Goal: Transaction & Acquisition: Download file/media

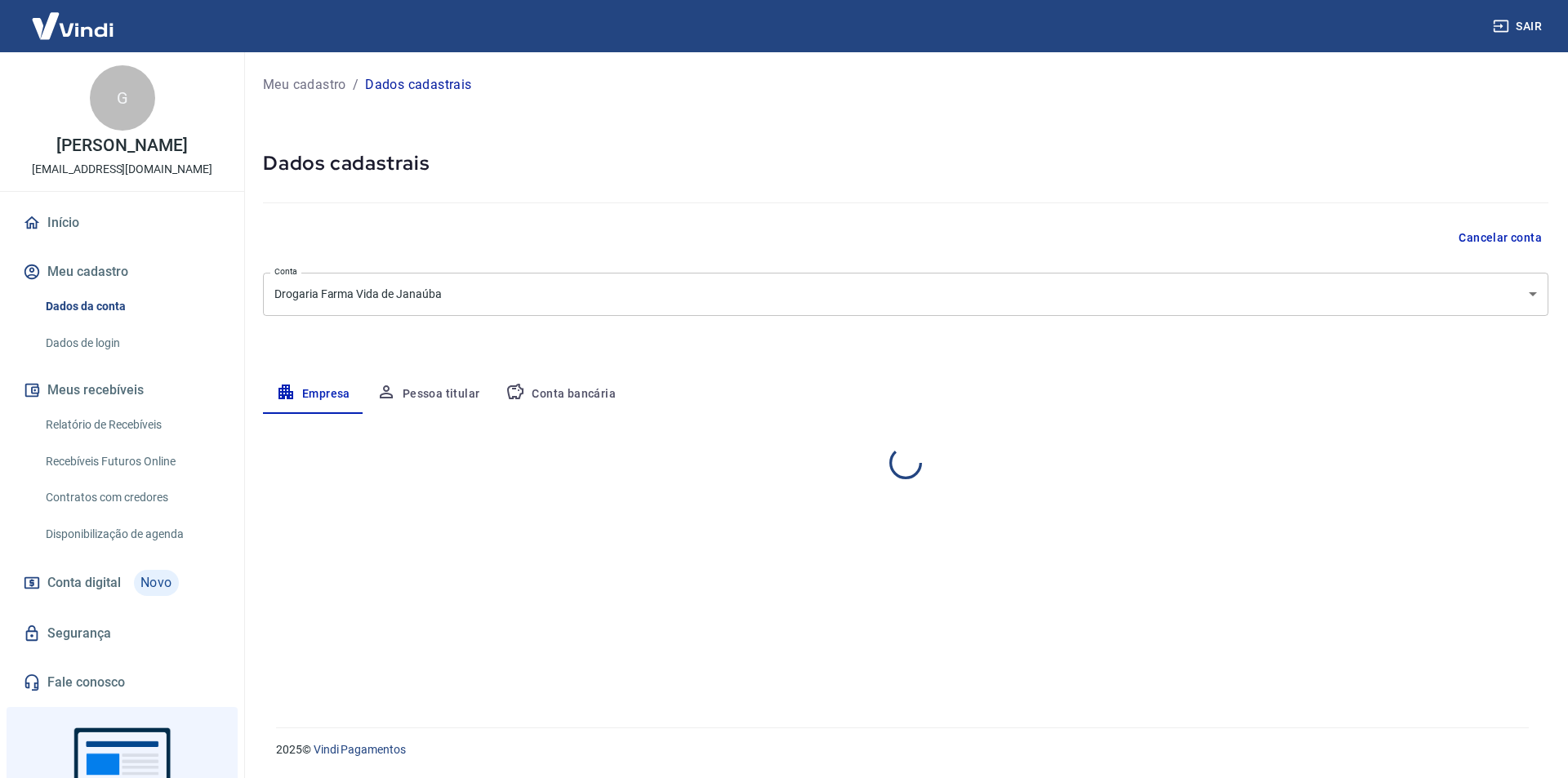
select select "MG"
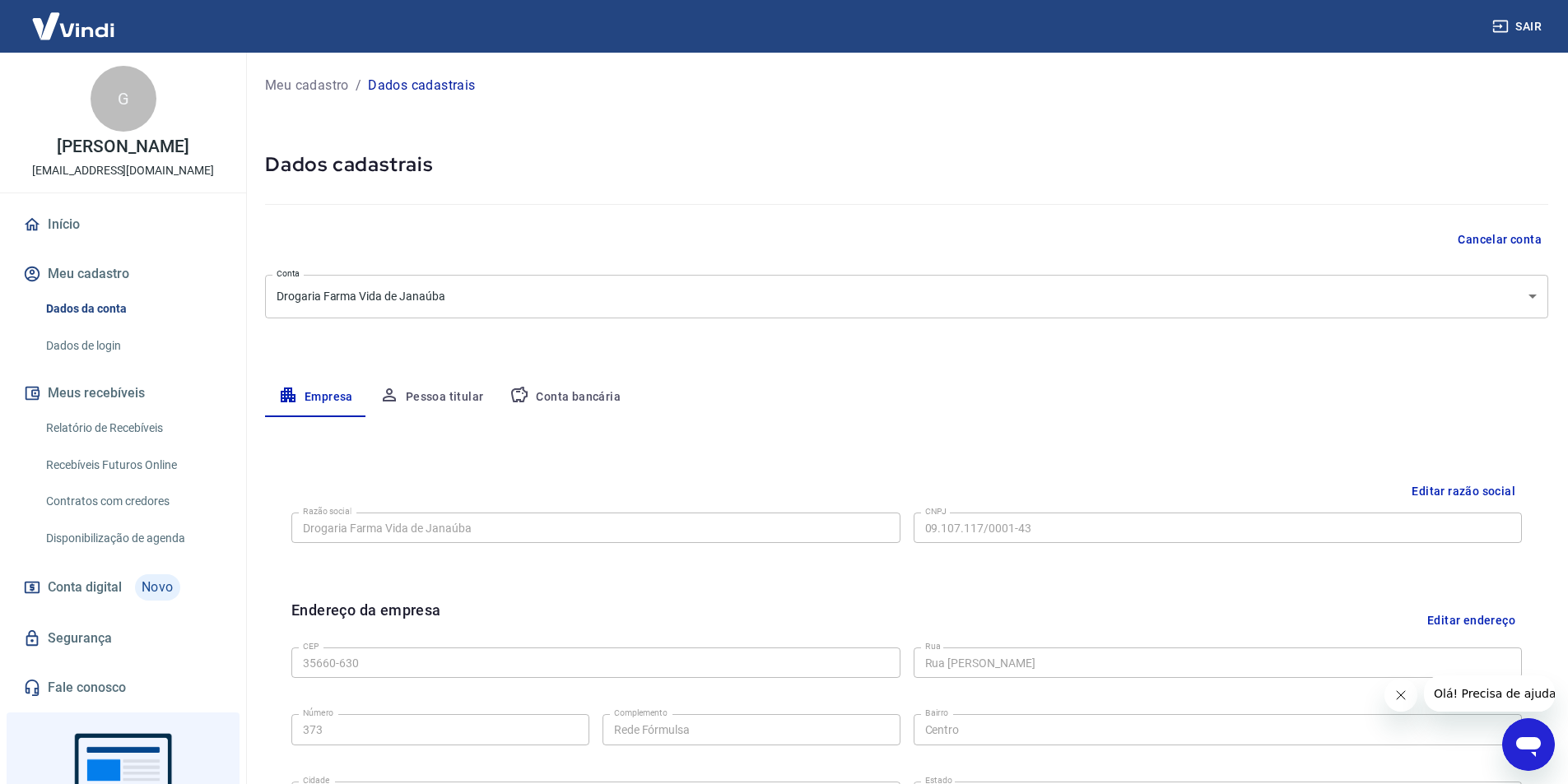
click at [93, 277] on button "Meu cadastro" at bounding box center [123, 274] width 207 height 36
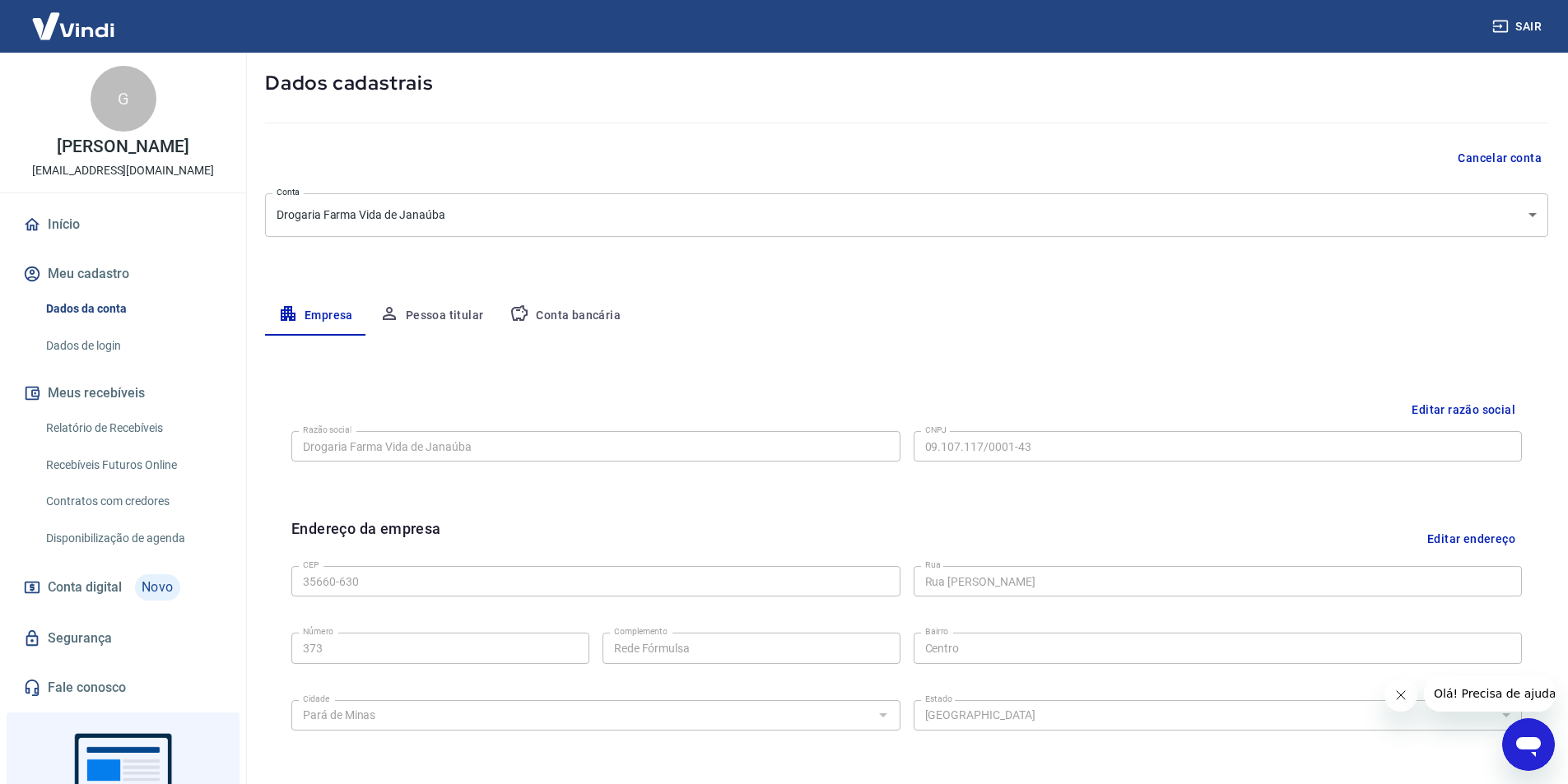
scroll to position [73, 0]
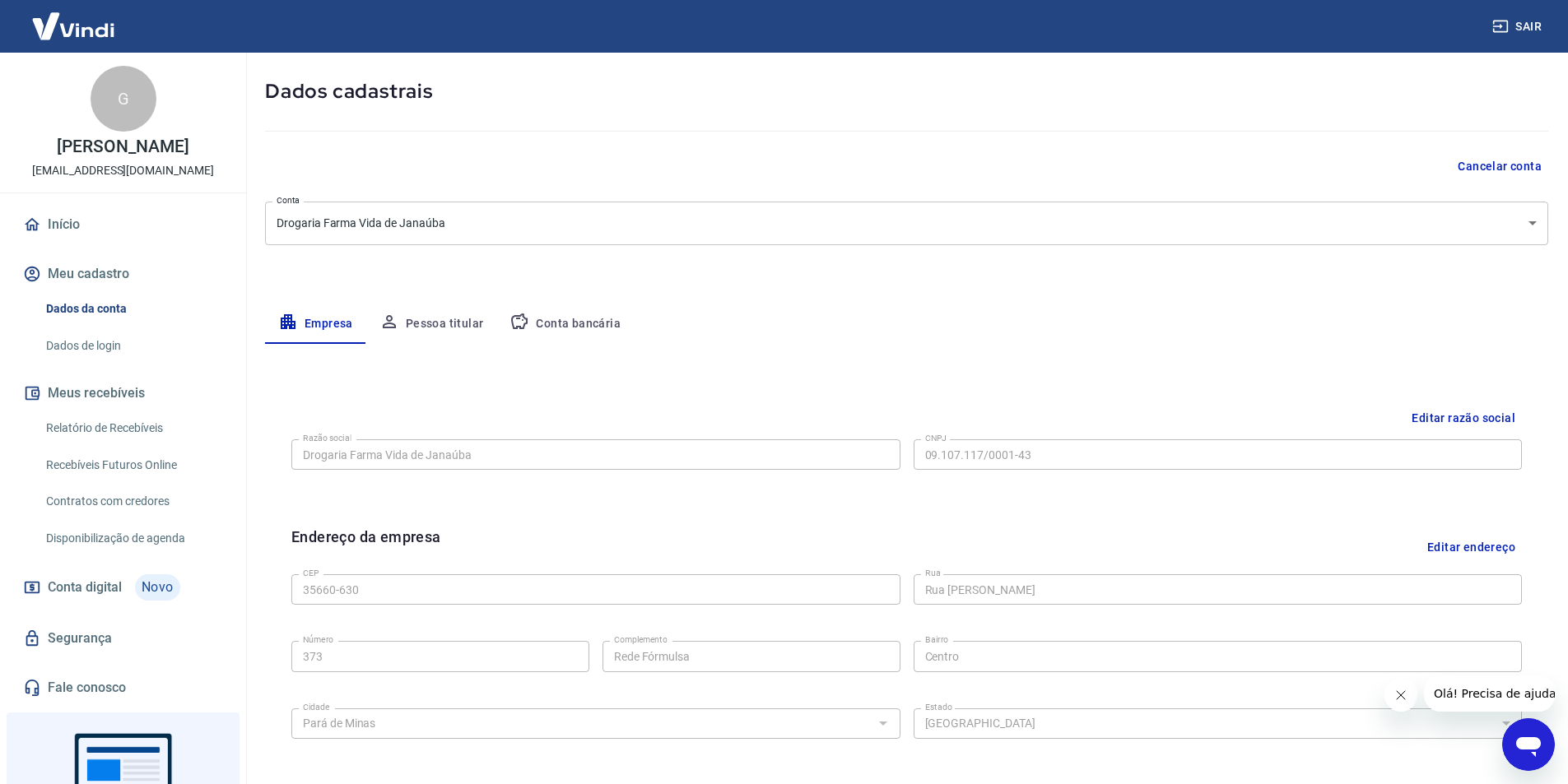
click at [105, 282] on button "Meu cadastro" at bounding box center [123, 274] width 207 height 36
click at [105, 281] on button "Meu cadastro" at bounding box center [123, 274] width 207 height 36
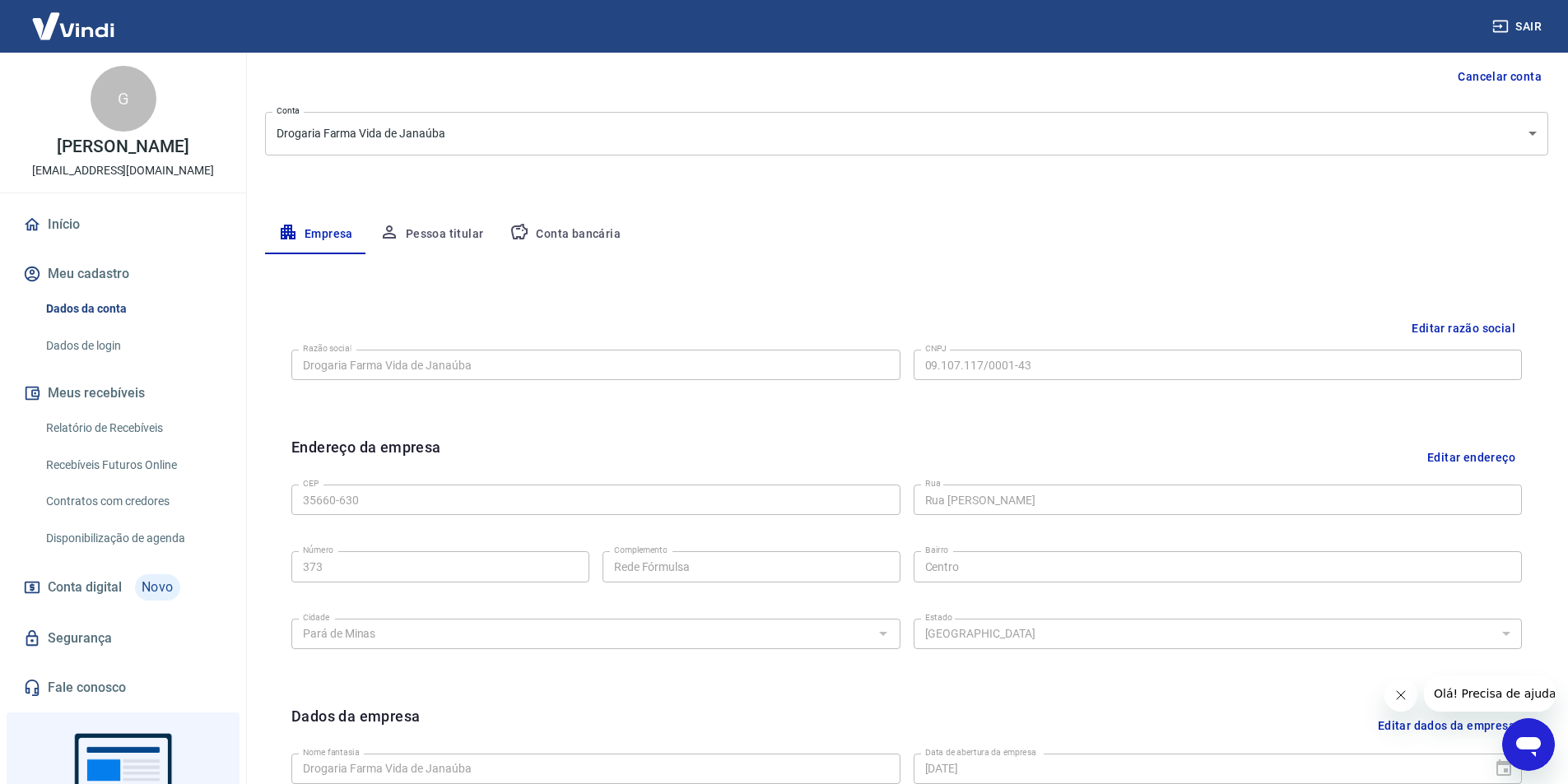
scroll to position [155, 0]
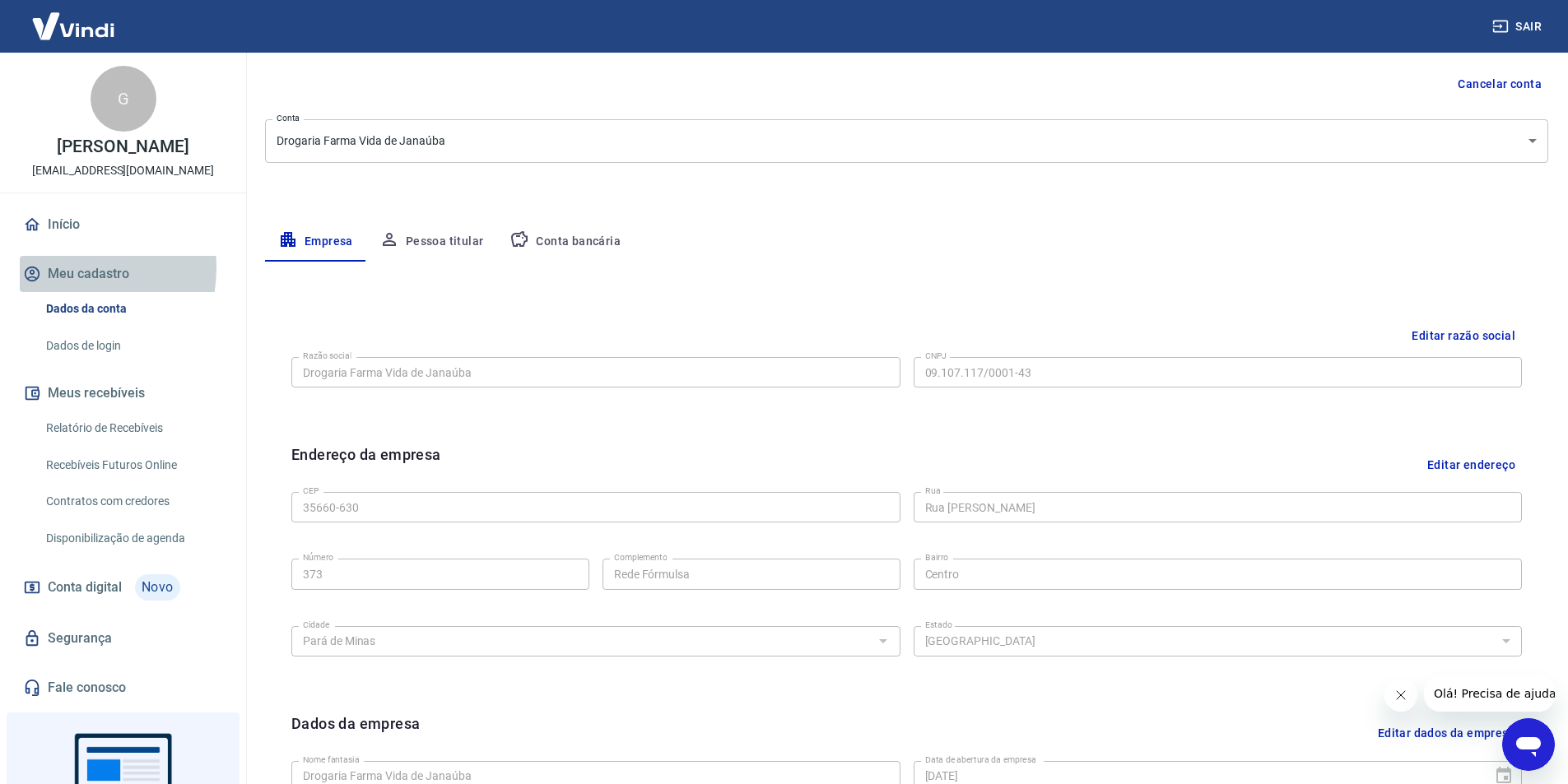
click at [49, 267] on button "Meu cadastro" at bounding box center [123, 274] width 207 height 36
drag, startPoint x: 0, startPoint y: 644, endPoint x: 0, endPoint y: 657, distance: 13.0
drag, startPoint x: 0, startPoint y: 657, endPoint x: 35, endPoint y: 230, distance: 428.4
click at [35, 230] on icon at bounding box center [31, 224] width 15 height 13
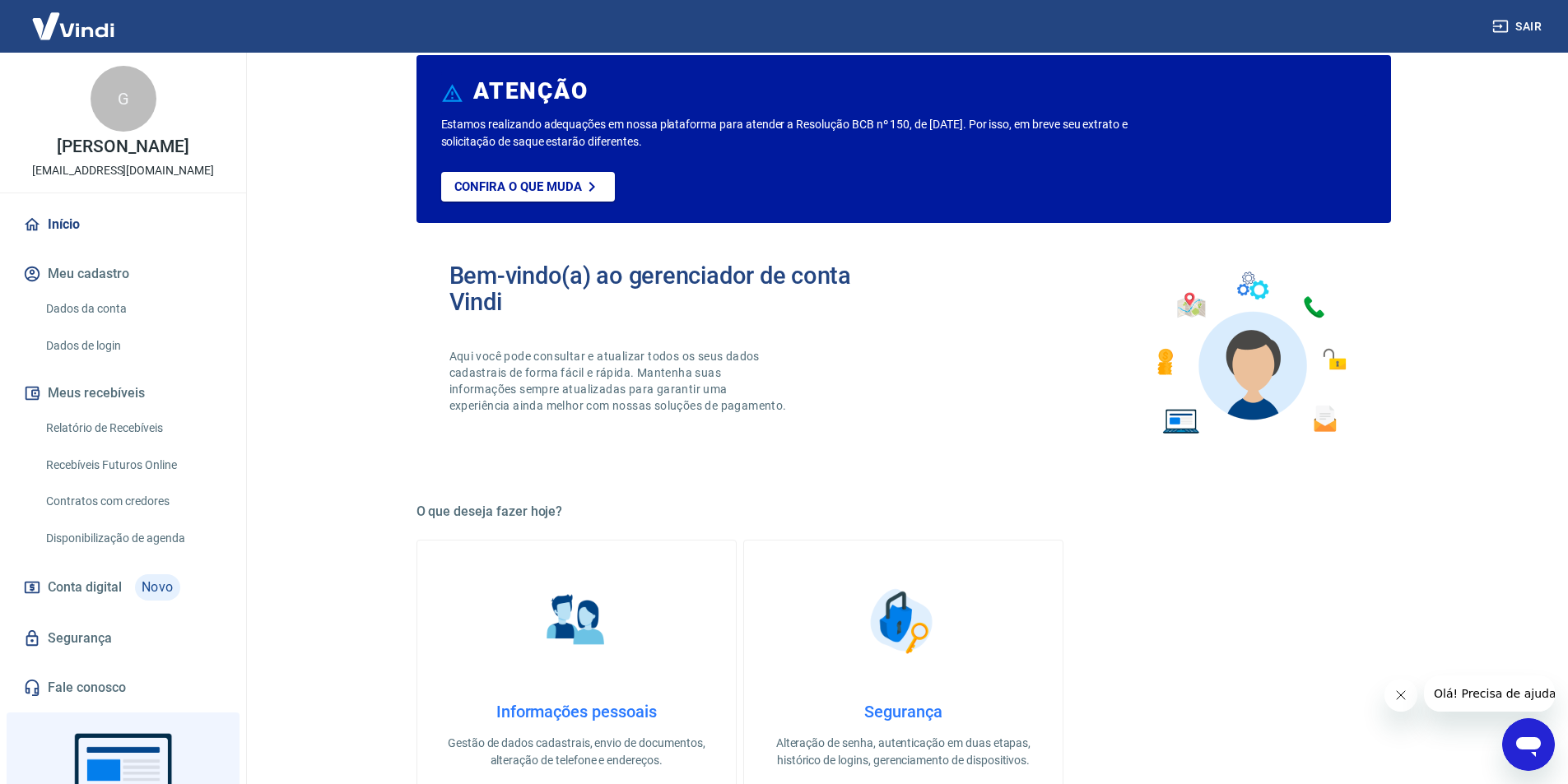
click at [576, 652] on img at bounding box center [576, 621] width 82 height 82
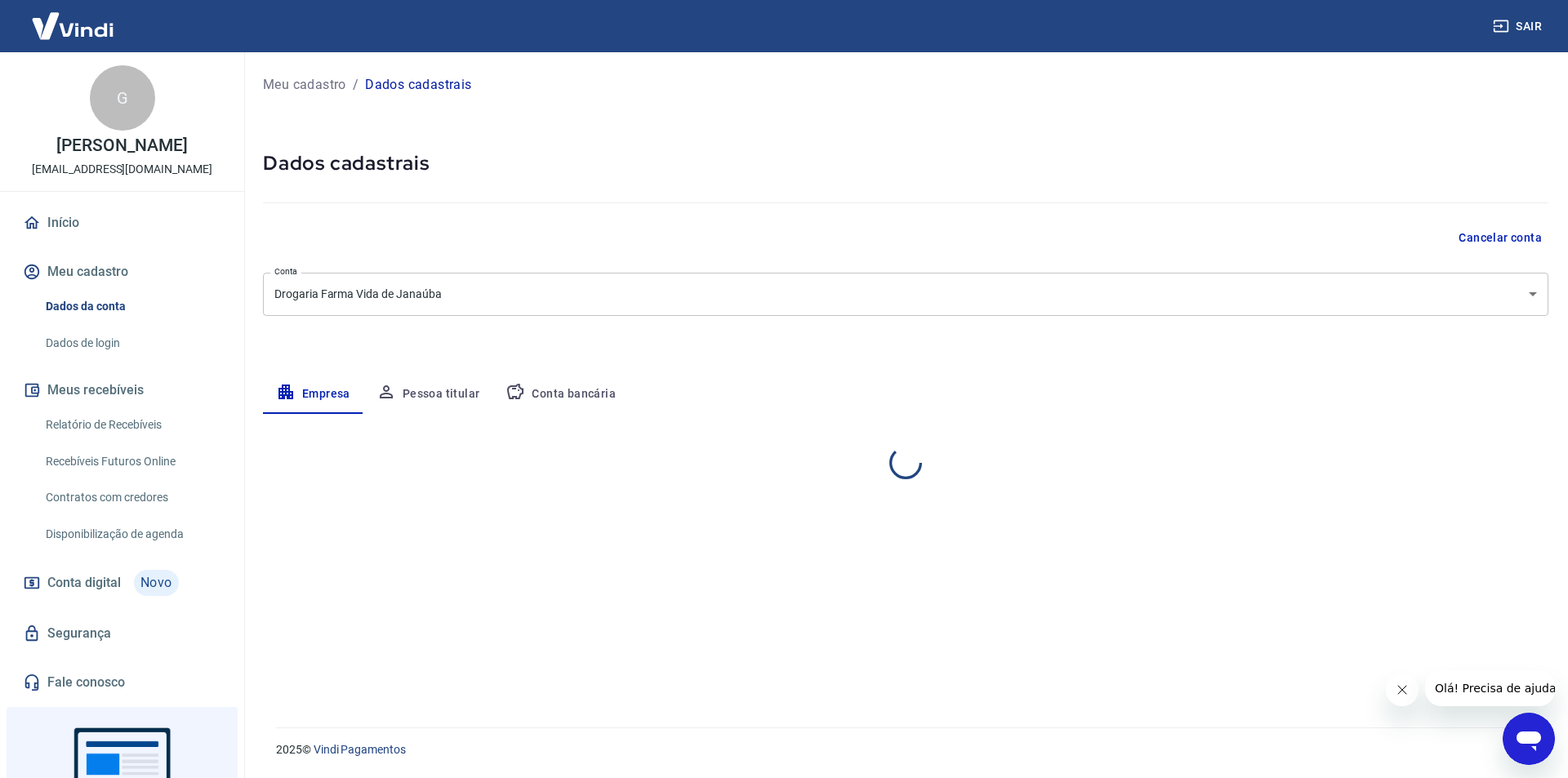
select select "MG"
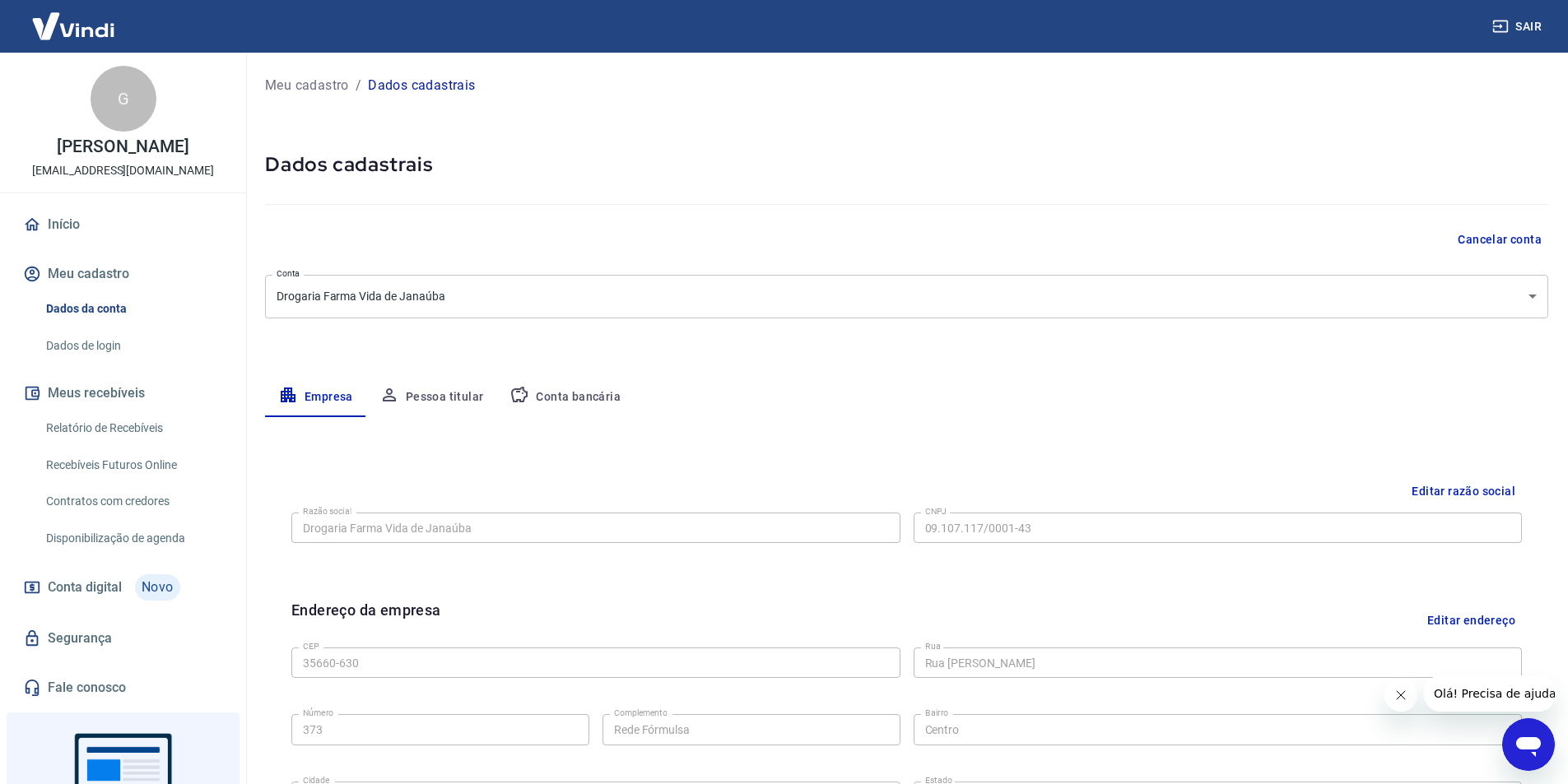
click at [525, 381] on button "Conta bancária" at bounding box center [565, 397] width 137 height 40
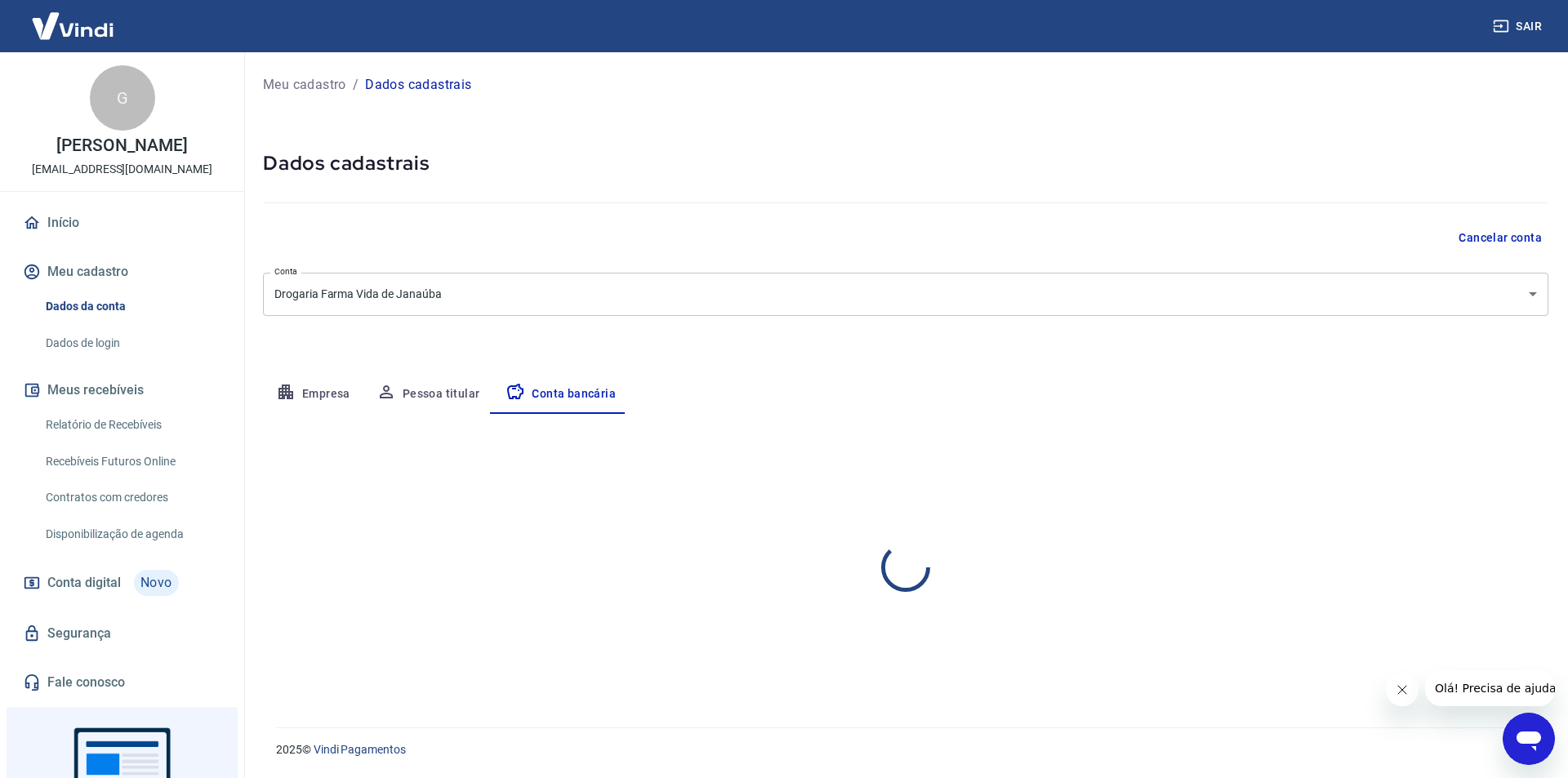
select select "1"
click at [441, 423] on div "Editar conta bancária Banco 756 - BANCO COOPERATIVO DO BRASIL S.A. - BANCOOB Ba…" at bounding box center [904, 551] width 1285 height 275
click at [434, 402] on button "Pessoa titular" at bounding box center [428, 394] width 130 height 40
click at [341, 386] on button "Empresa" at bounding box center [312, 394] width 101 height 40
click at [509, 380] on button "Conta bancária" at bounding box center [560, 394] width 136 height 40
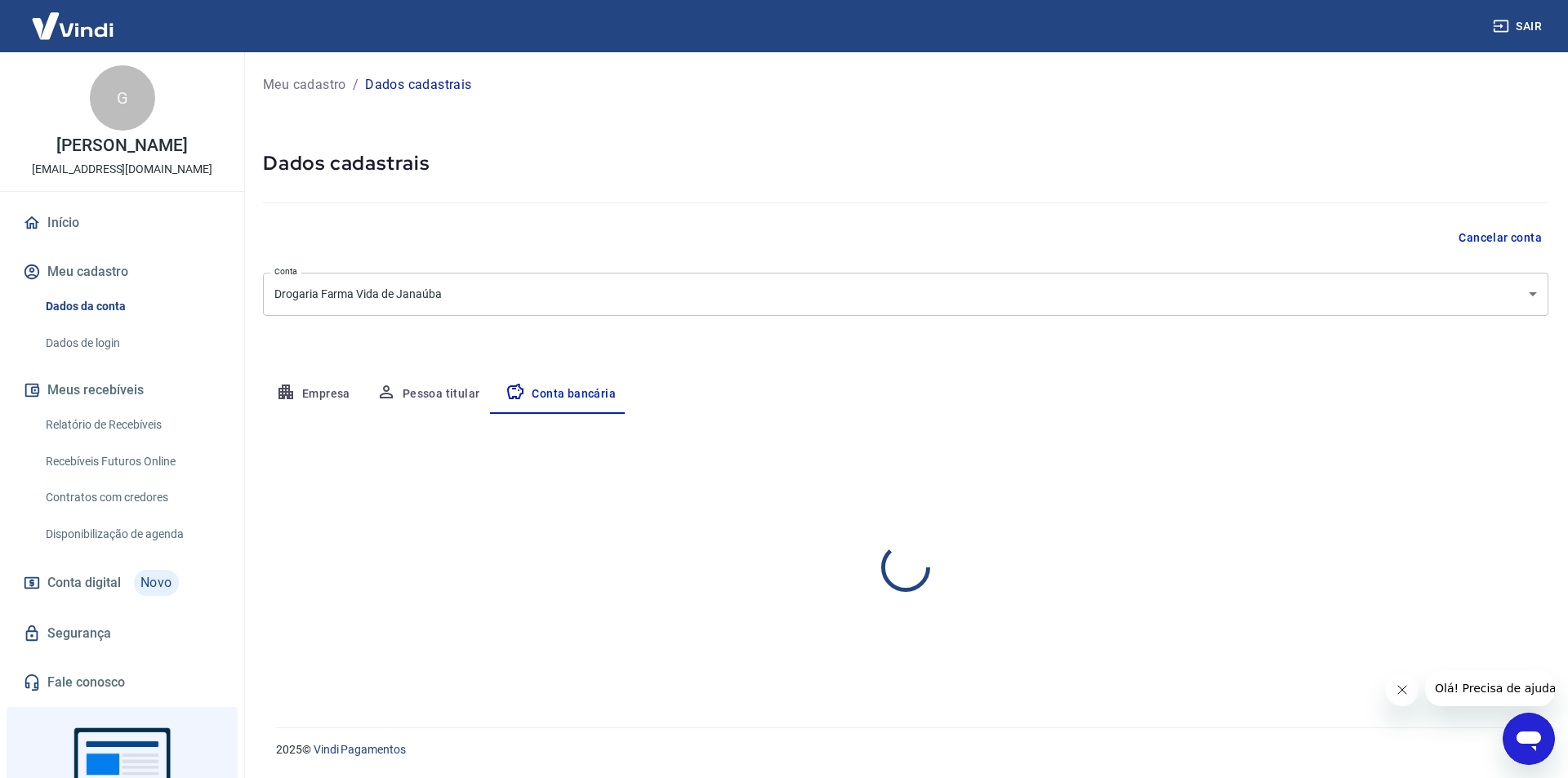
select select "1"
click at [427, 377] on button "Pessoa titular" at bounding box center [428, 394] width 130 height 40
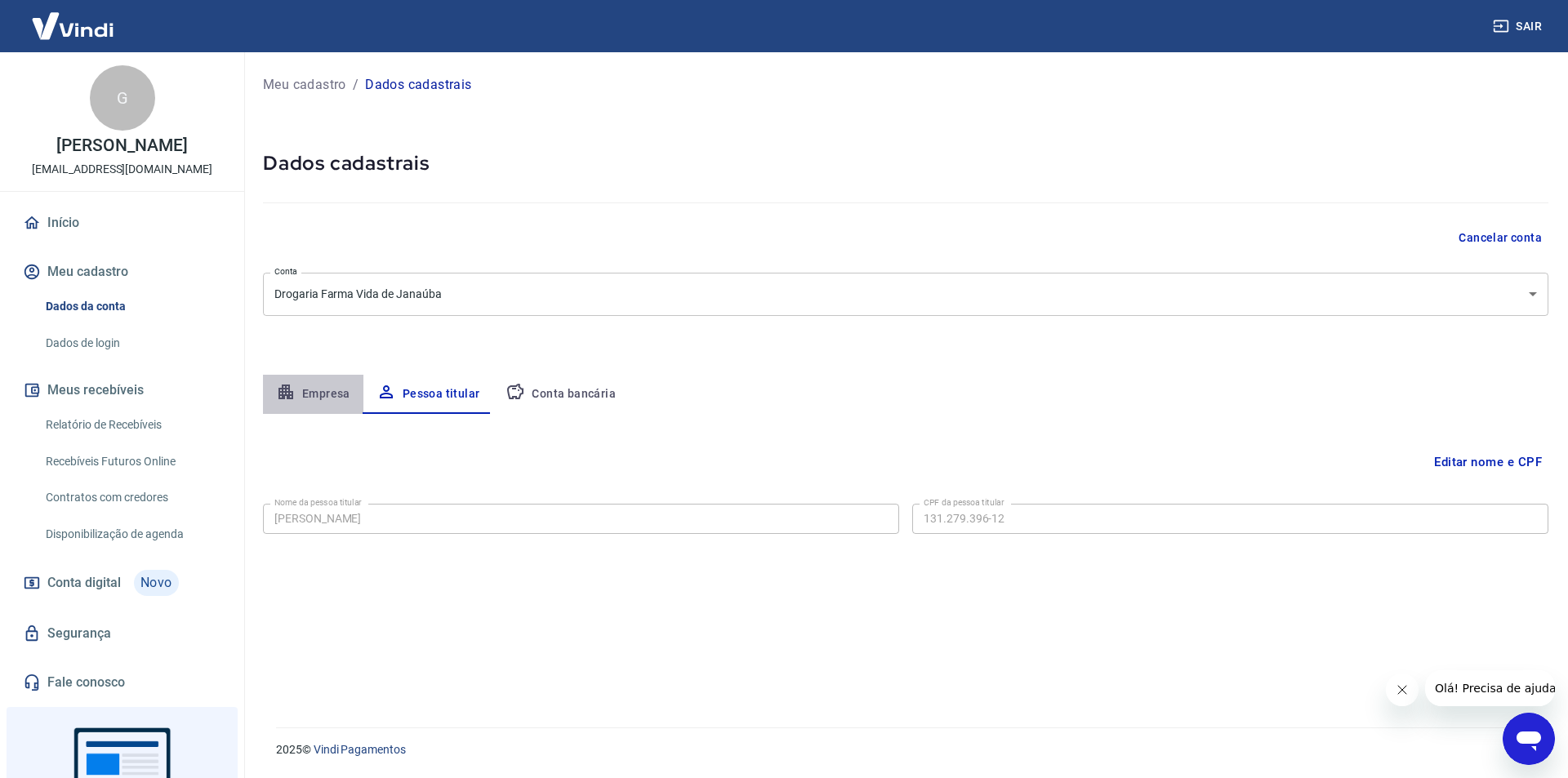
click at [326, 404] on button "Empresa" at bounding box center [312, 394] width 101 height 40
select select "MG"
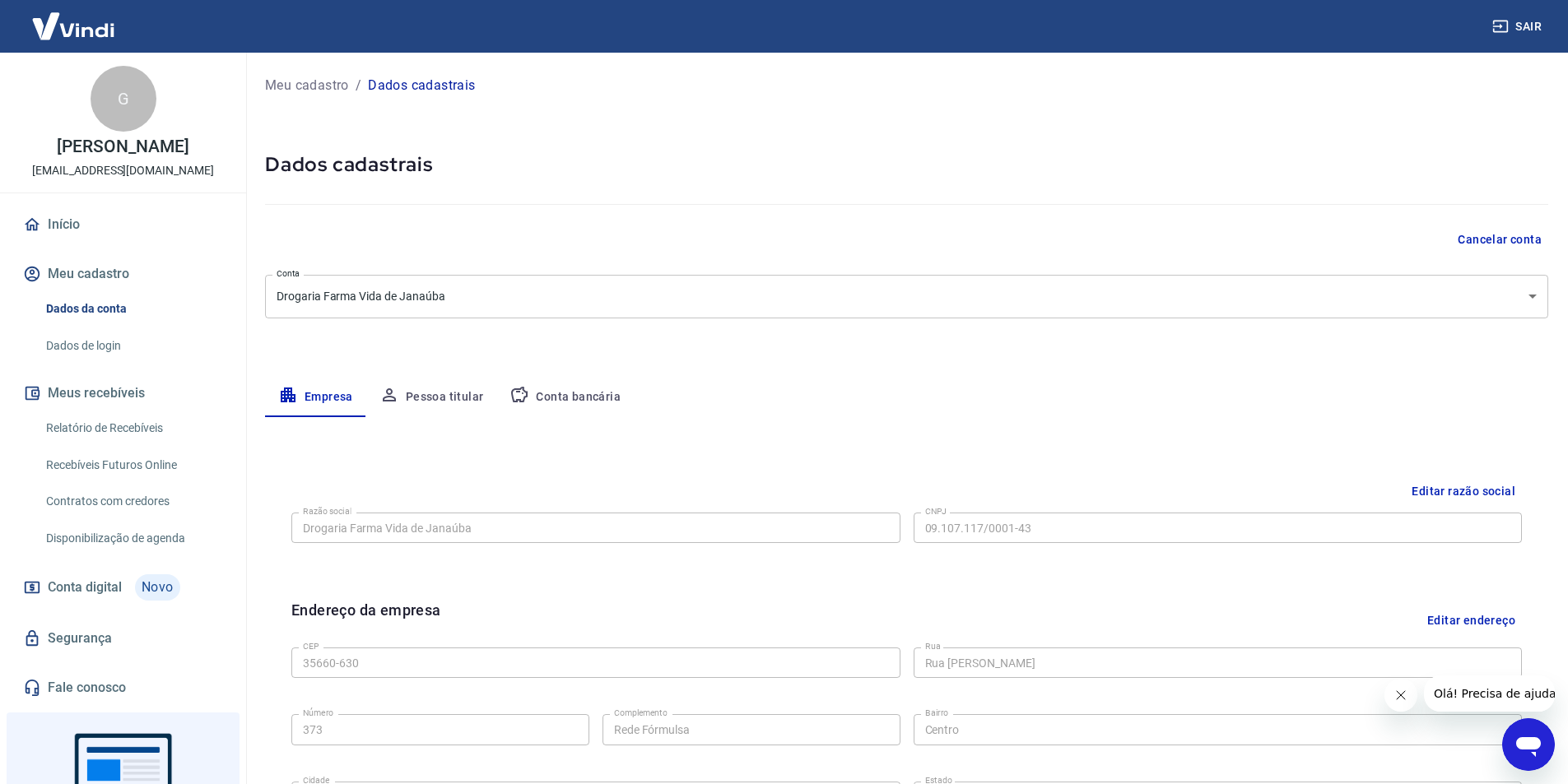
click at [117, 358] on link "Dados de login" at bounding box center [133, 345] width 187 height 34
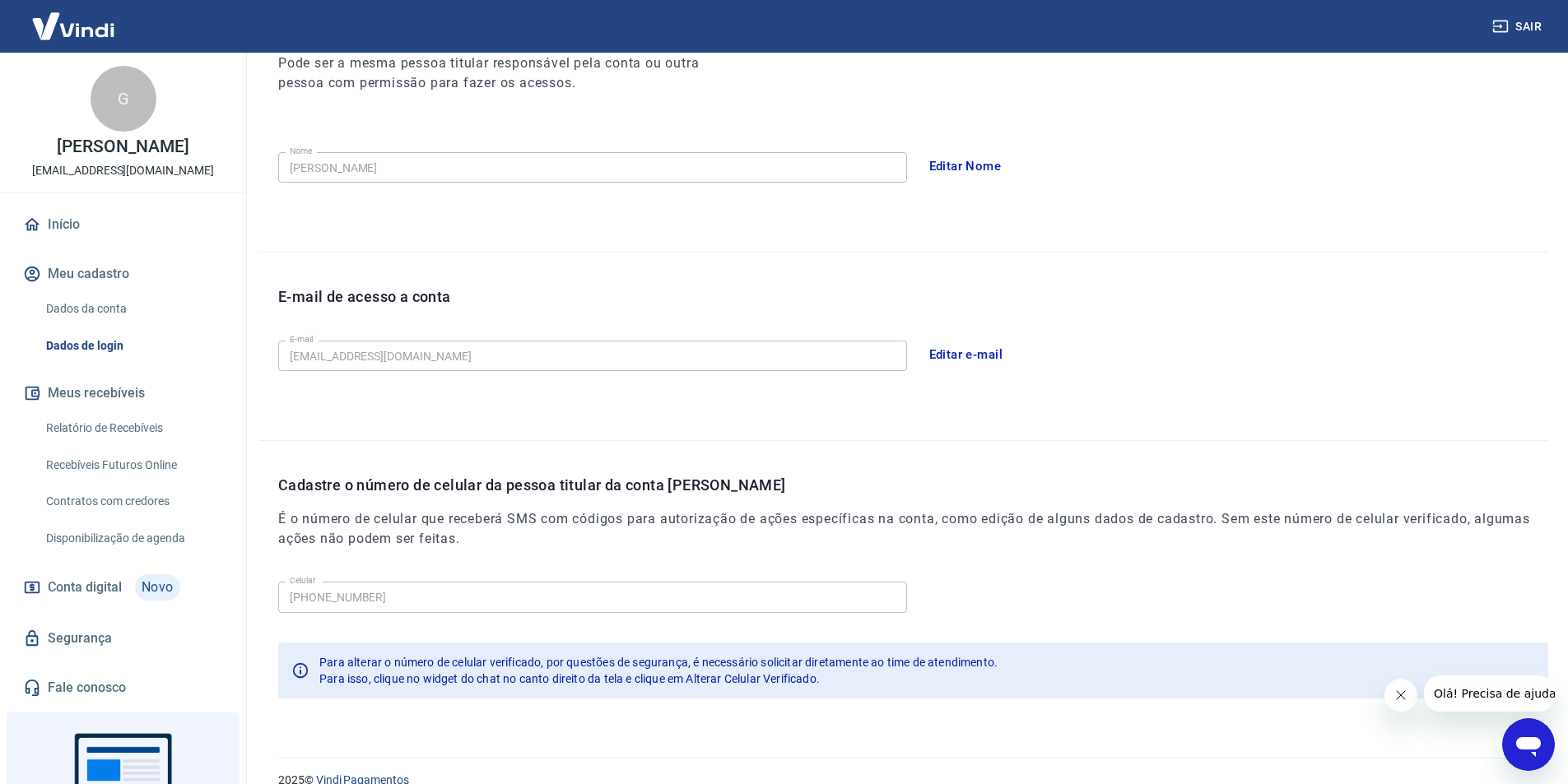
scroll to position [270, 0]
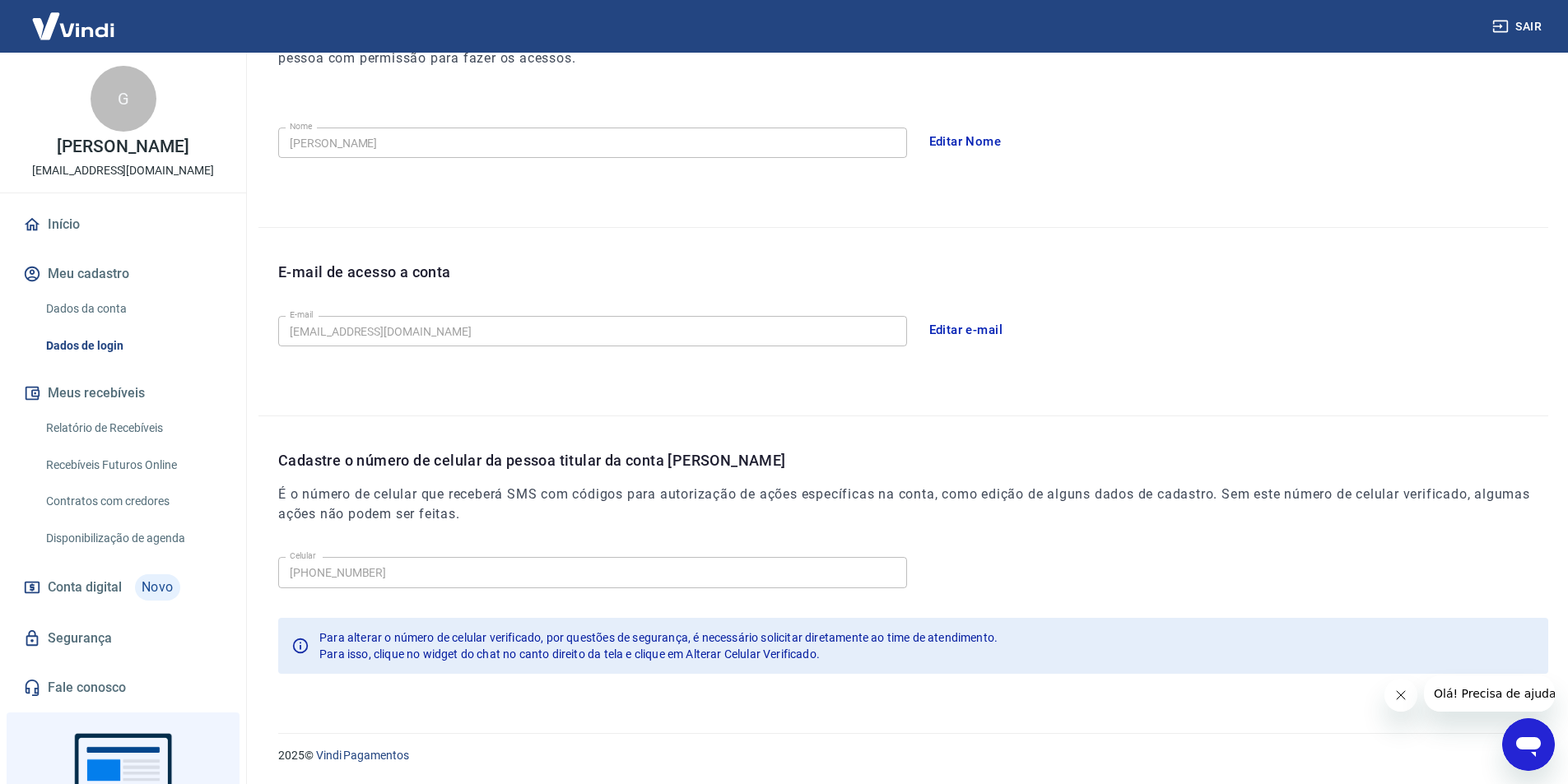
click at [375, 652] on span "Para isso, clique no widget do chat no canto direito da tela e clique em Altera…" at bounding box center [569, 654] width 501 height 13
click at [138, 590] on span "Novo" at bounding box center [158, 587] width 45 height 26
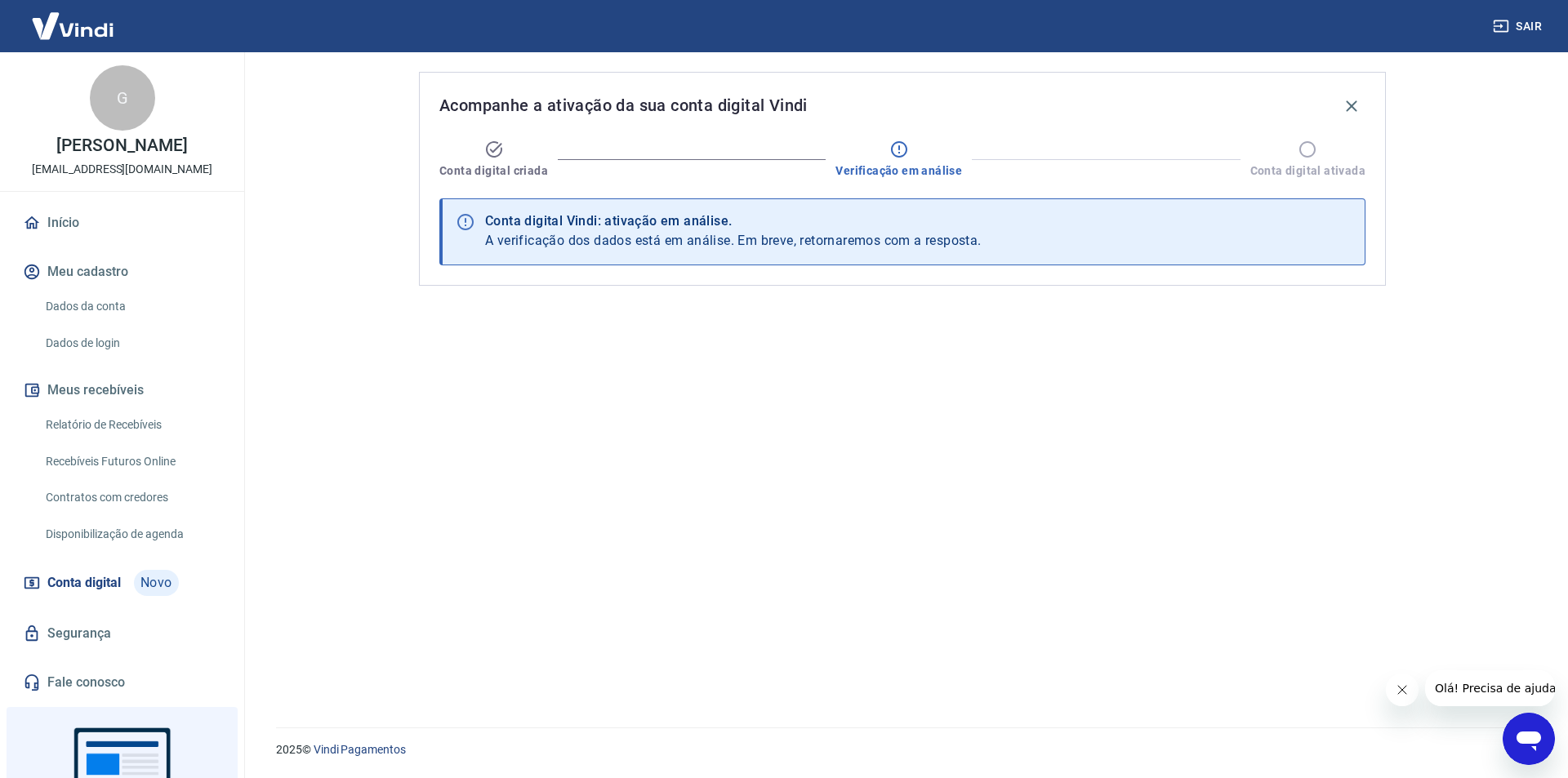
click at [836, 293] on div "Acompanhe a ativação da sua conta digital Vindi Conta digital criada Verificaçã…" at bounding box center [902, 380] width 1006 height 656
click at [845, 252] on div "Conta digital Vindi: ativação em análise. A verificação dos dados está em análi…" at bounding box center [733, 232] width 497 height 51
click at [844, 246] on span "A verificação dos dados está em análise. Em breve, retornaremos com a resposta." at bounding box center [733, 240] width 497 height 15
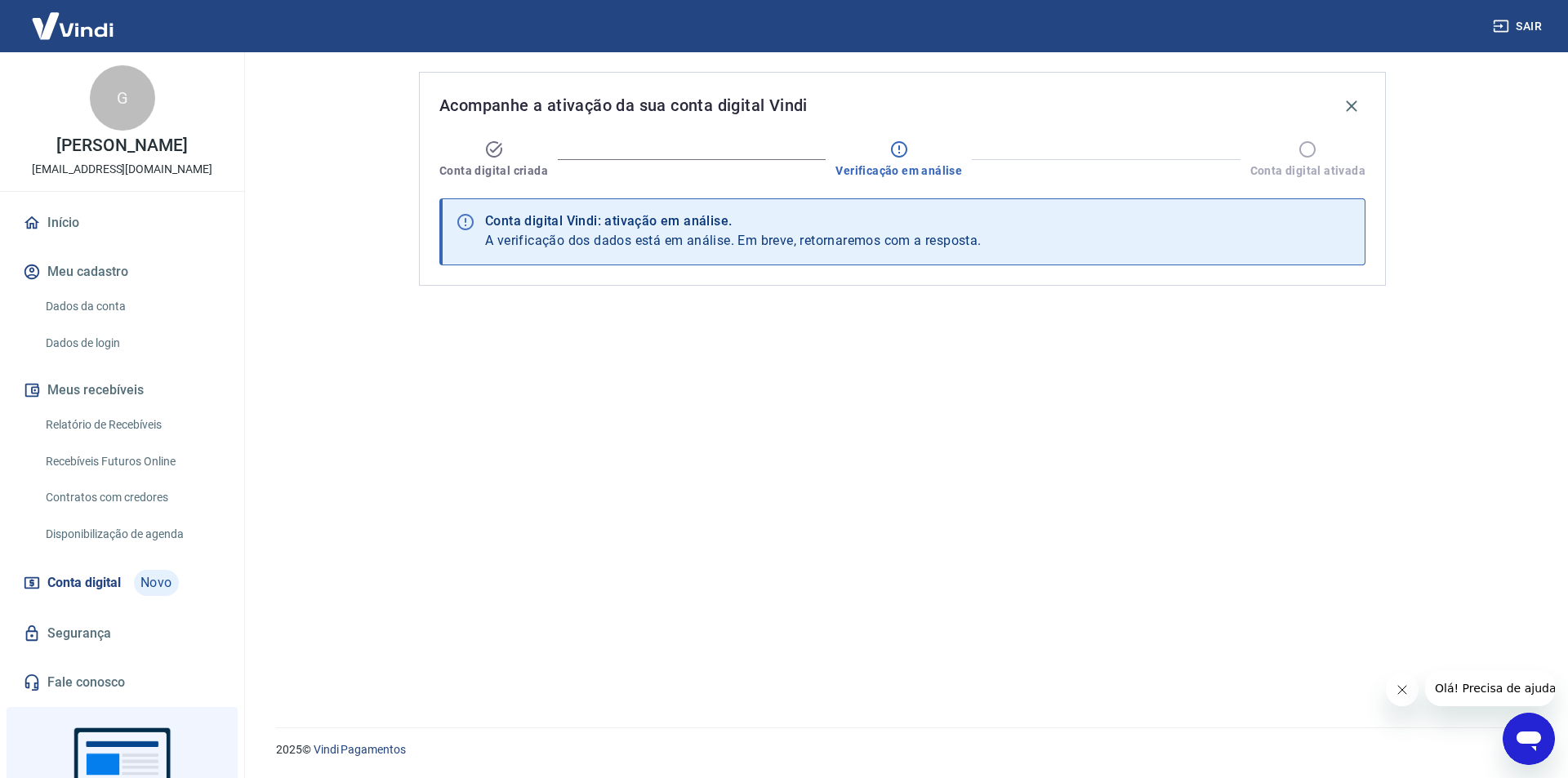
click at [917, 227] on div "Conta digital Vindi: ativação em análise." at bounding box center [733, 221] width 497 height 20
click at [1401, 700] on button "Fechar mensagem da empresa" at bounding box center [1401, 690] width 33 height 33
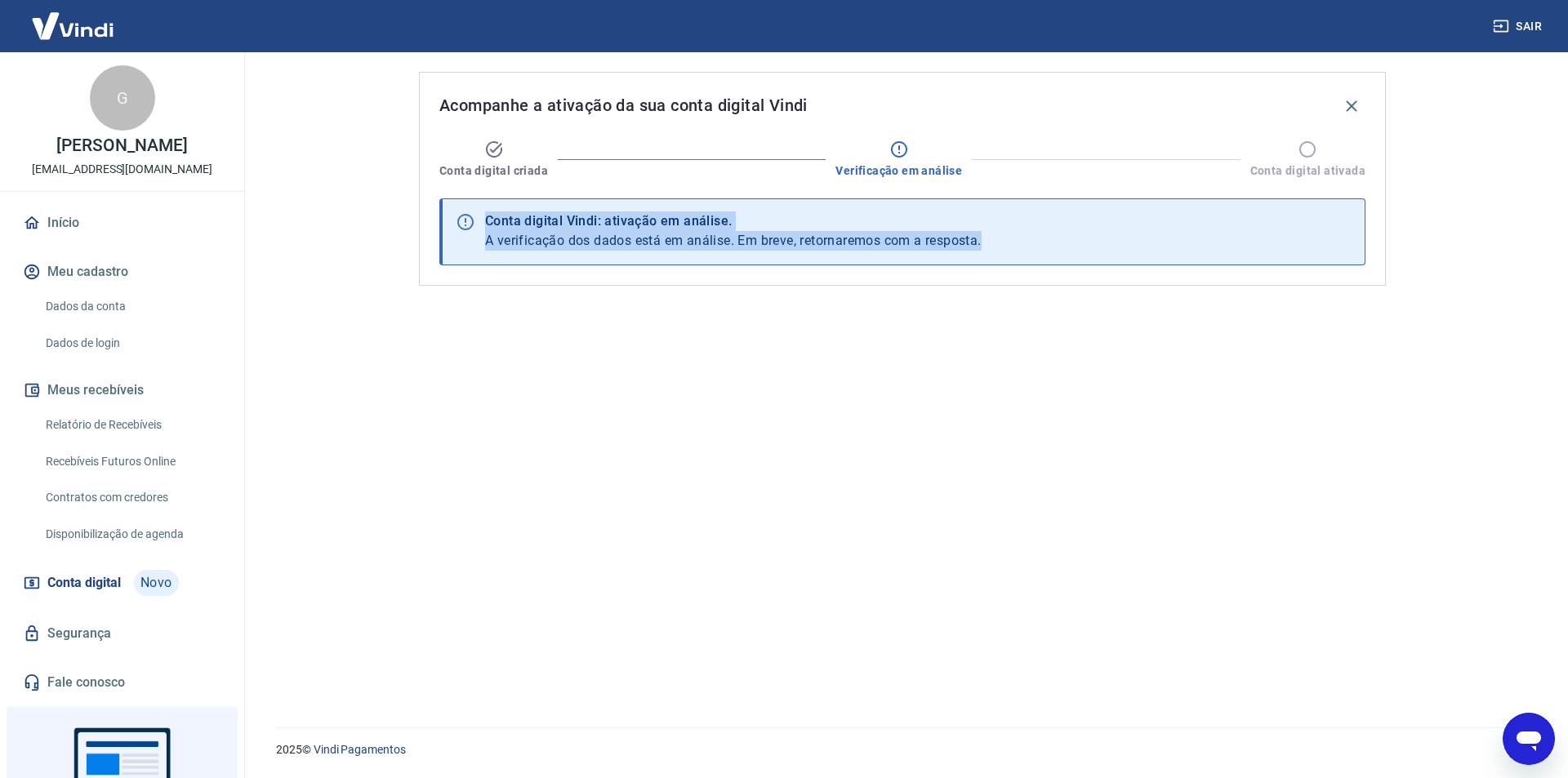
drag, startPoint x: 997, startPoint y: 251, endPoint x: 461, endPoint y: 204, distance: 538.1
click at [461, 204] on div "Conta digital Vindi: ativação em análise. A verificação dos dados está em análi…" at bounding box center [902, 232] width 926 height 67
click at [616, 476] on div "Acompanhe a ativação da sua conta digital Vindi Conta digital criada Verificaçã…" at bounding box center [902, 380] width 1006 height 656
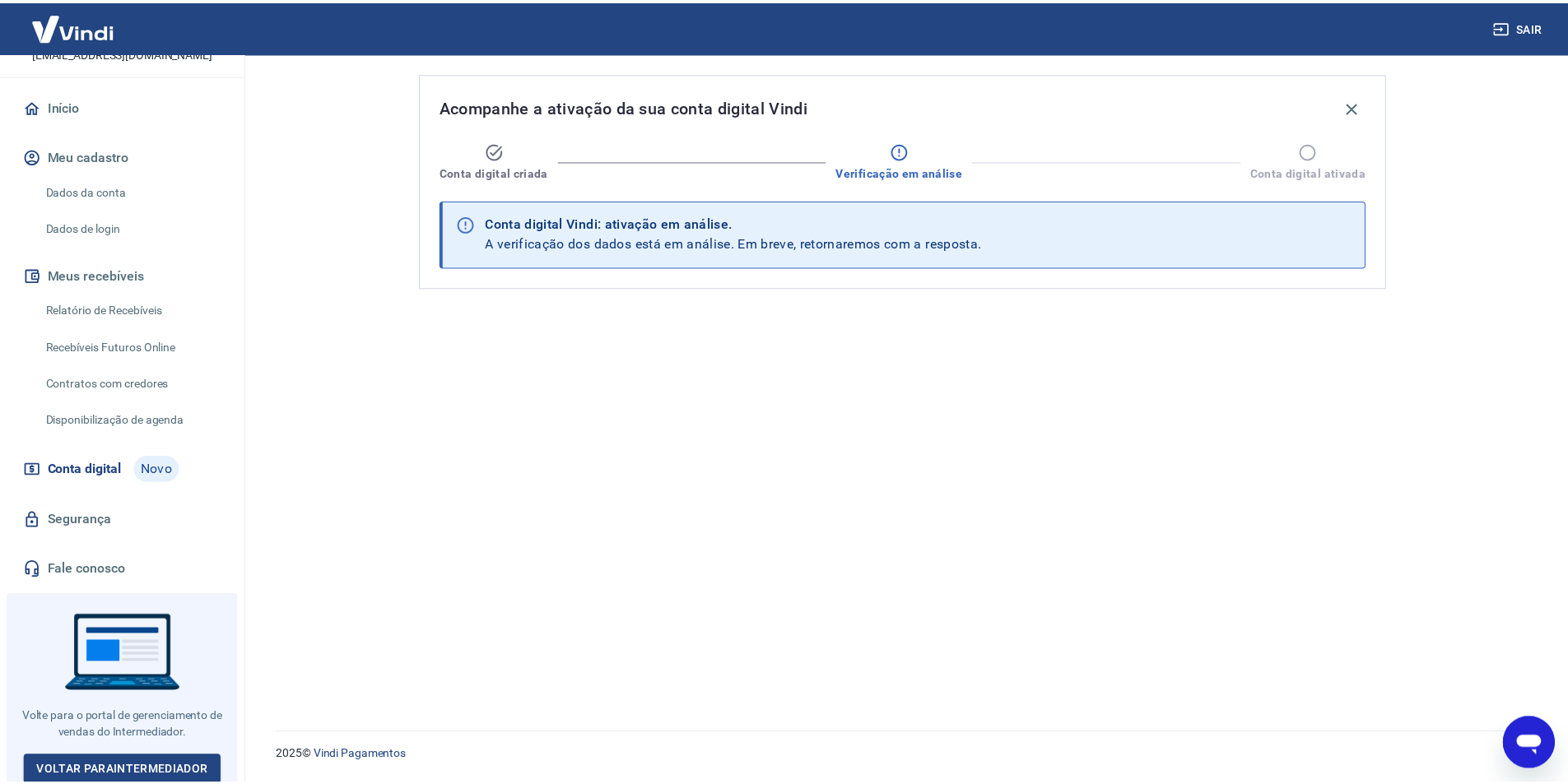
scroll to position [121, 0]
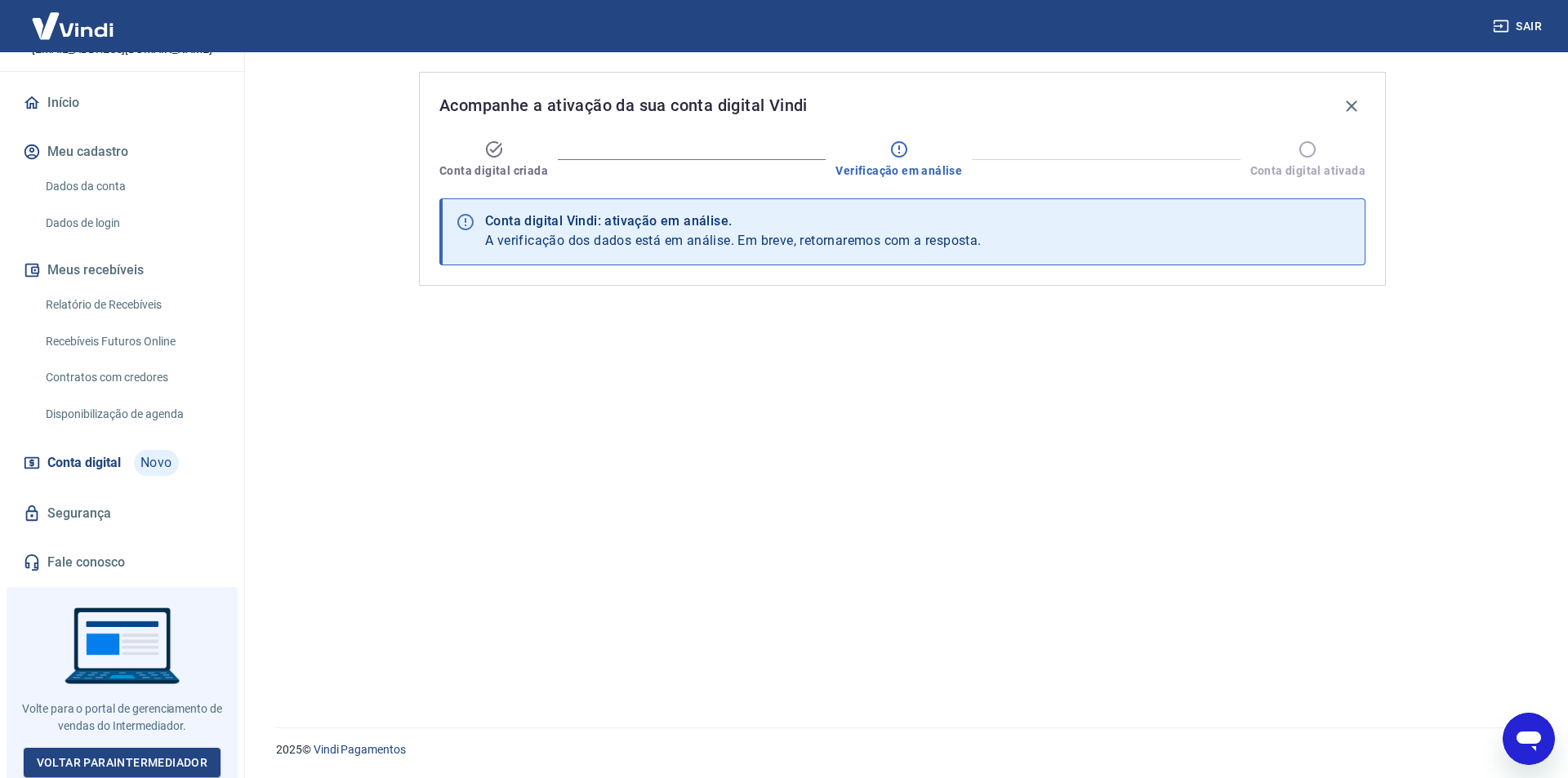
click at [135, 515] on link "Segurança" at bounding box center [122, 514] width 205 height 36
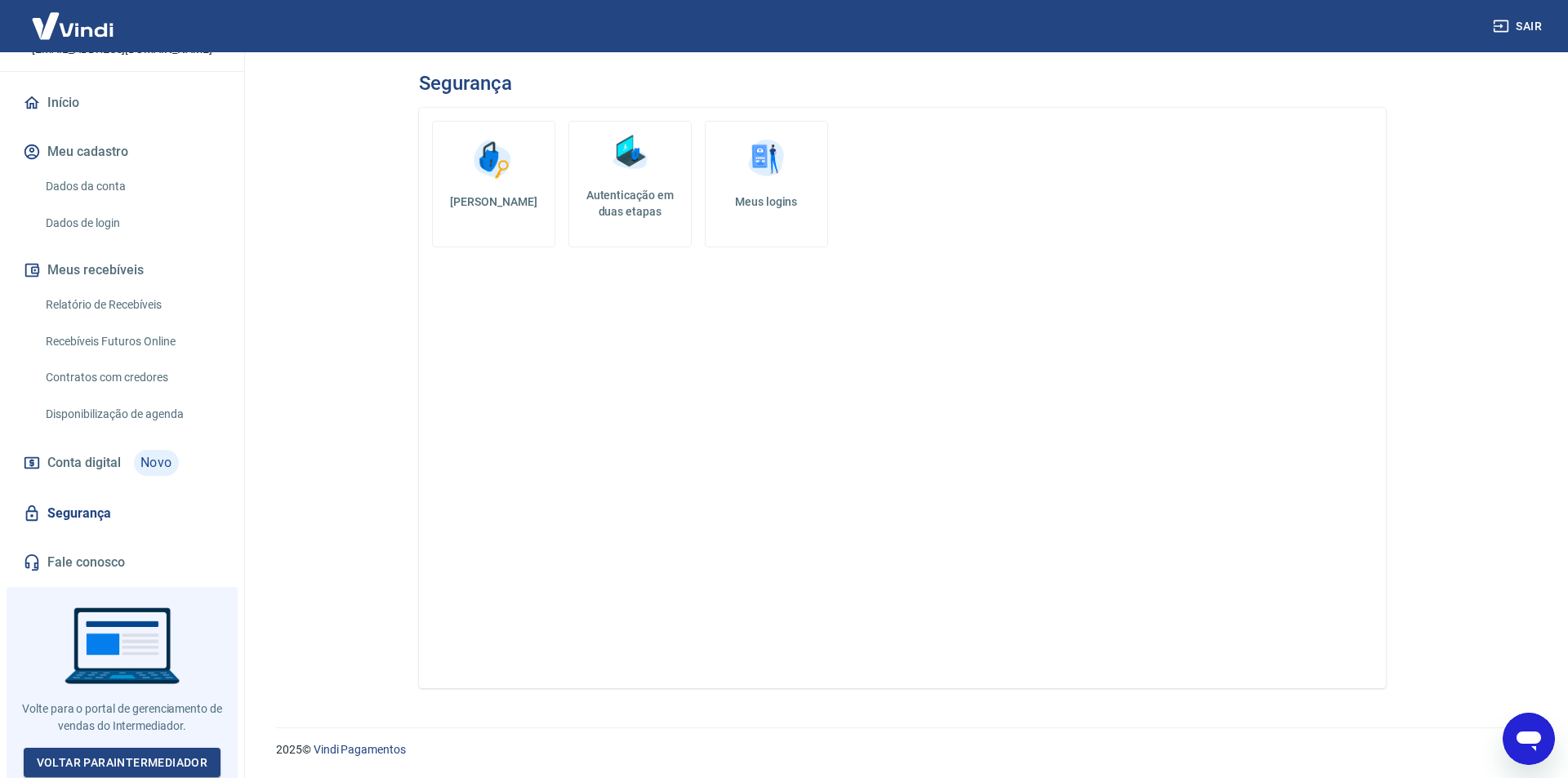
click at [148, 560] on link "Fale conosco" at bounding box center [122, 563] width 205 height 36
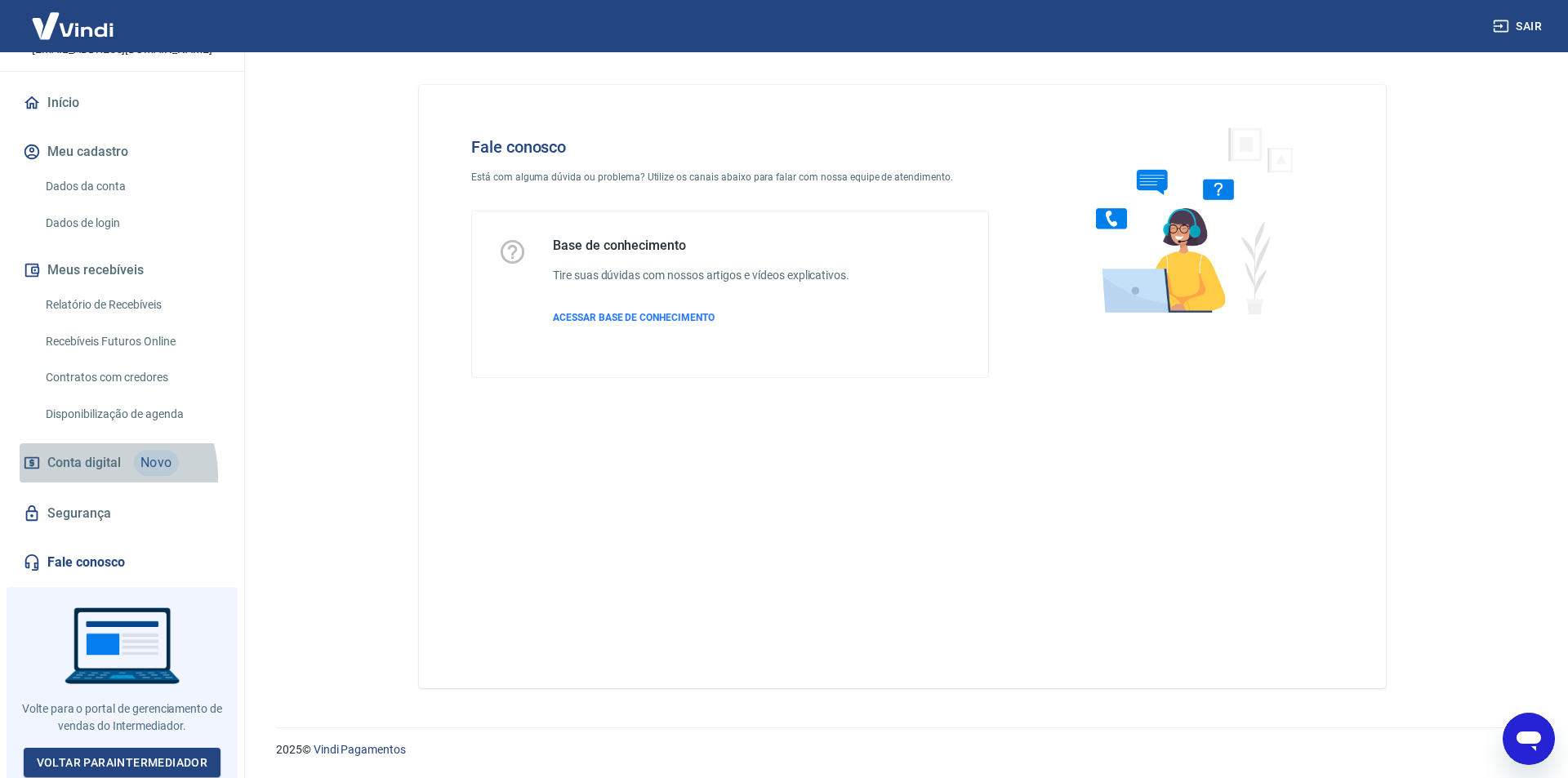
click at [101, 475] on link "Conta digital Novo" at bounding box center [122, 463] width 205 height 40
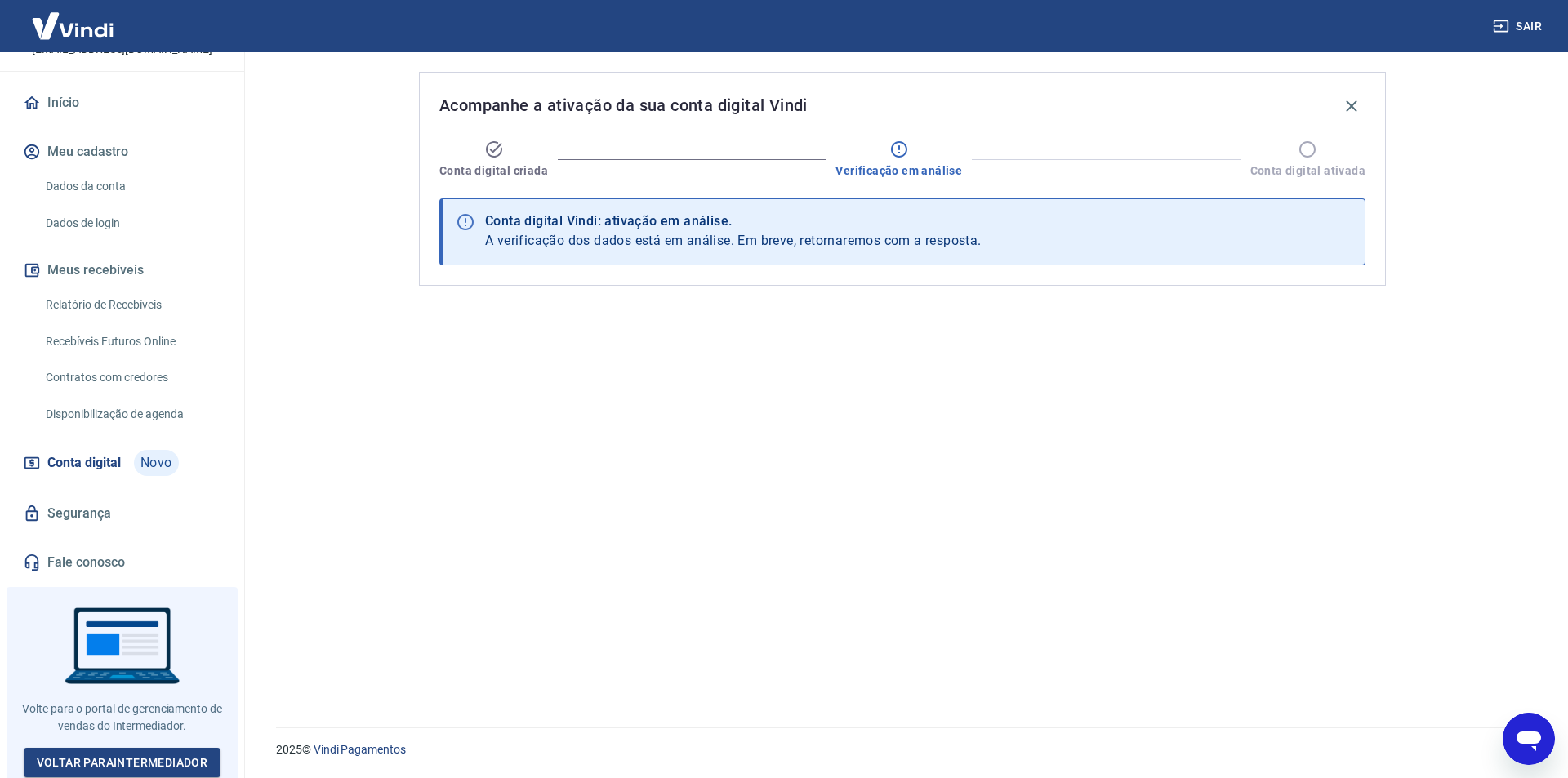
click at [115, 396] on div "Relatório de Recebíveis Recebíveis Futuros Online Contratos com credores Dispon…" at bounding box center [122, 359] width 205 height 142
click at [120, 418] on link "Disponibilização de agenda" at bounding box center [132, 414] width 185 height 34
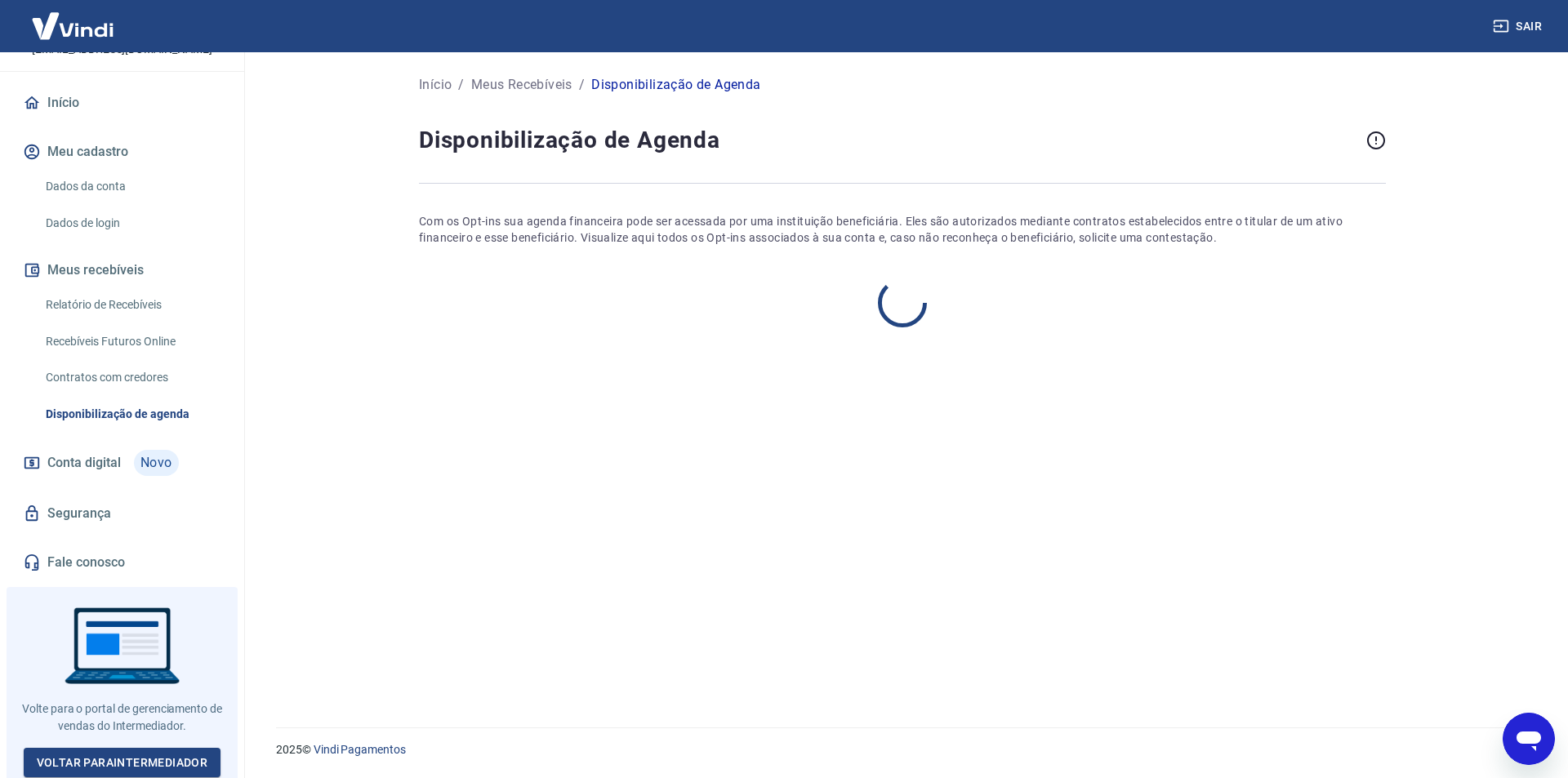
click at [114, 390] on link "Contratos com credores" at bounding box center [132, 377] width 185 height 34
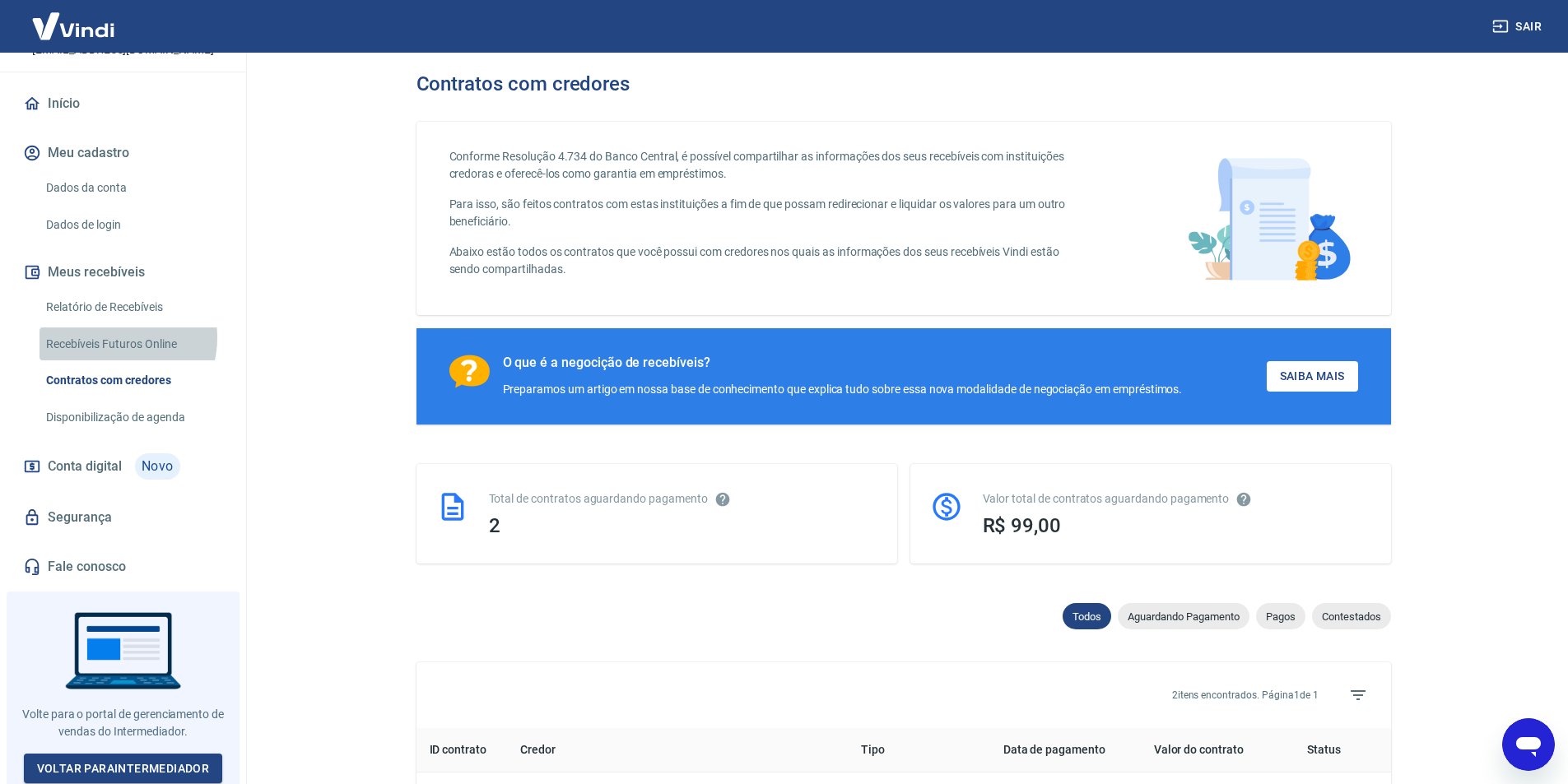
click at [117, 337] on link "Recebíveis Futuros Online" at bounding box center [133, 344] width 187 height 34
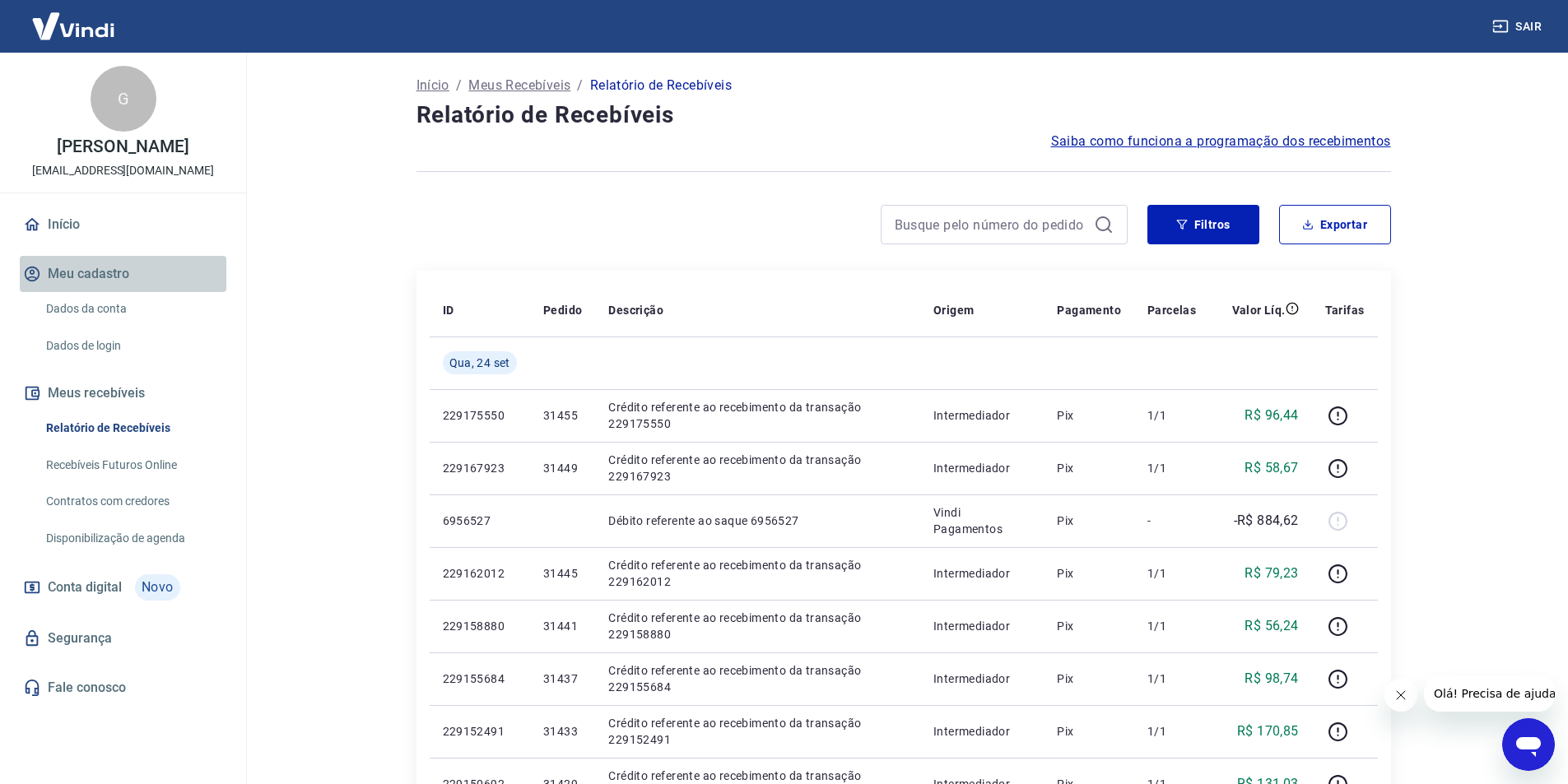
click at [69, 284] on button "Meu cadastro" at bounding box center [123, 274] width 207 height 36
click at [82, 315] on link "Dados da conta" at bounding box center [133, 309] width 187 height 34
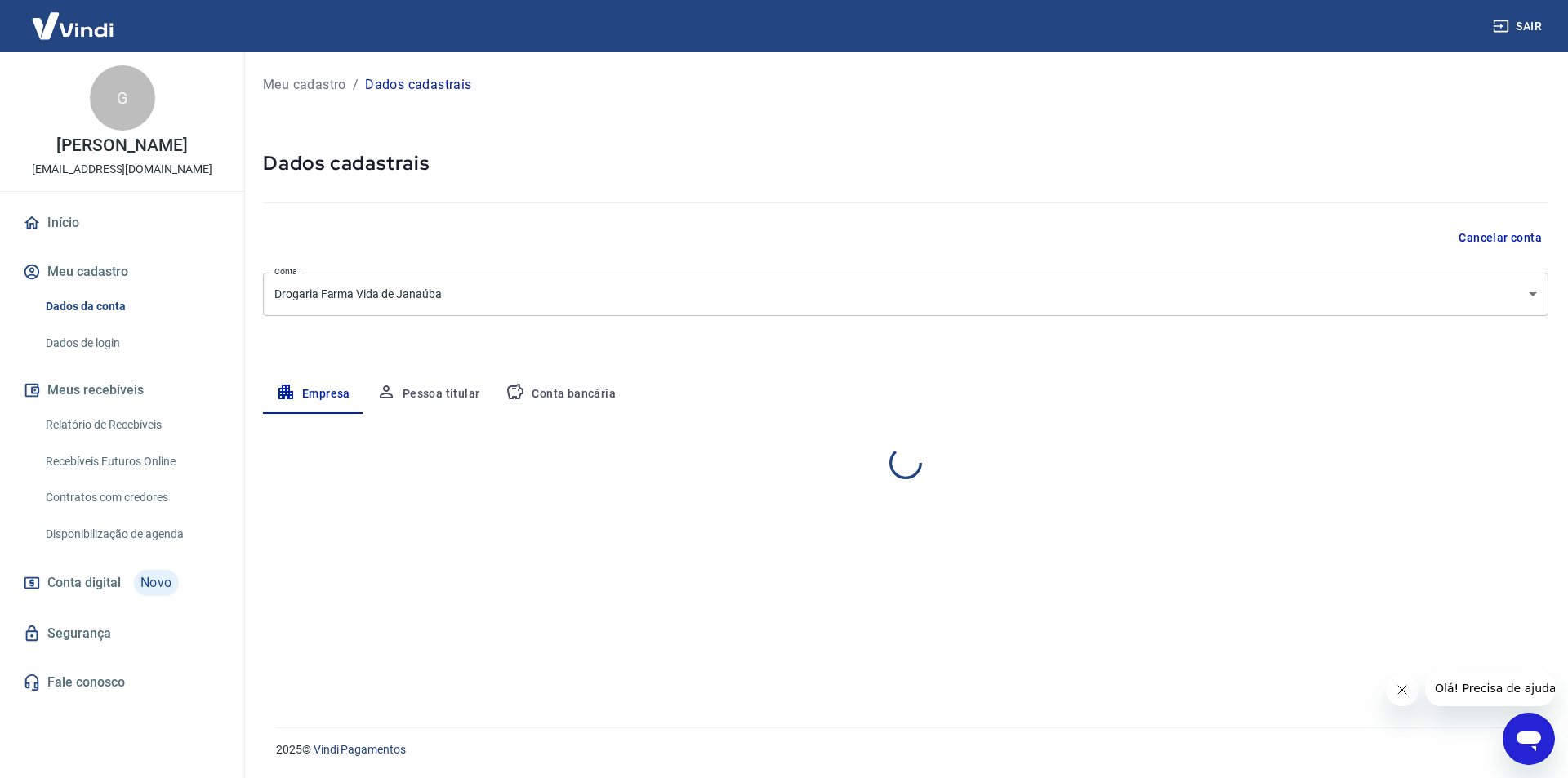
select select "MG"
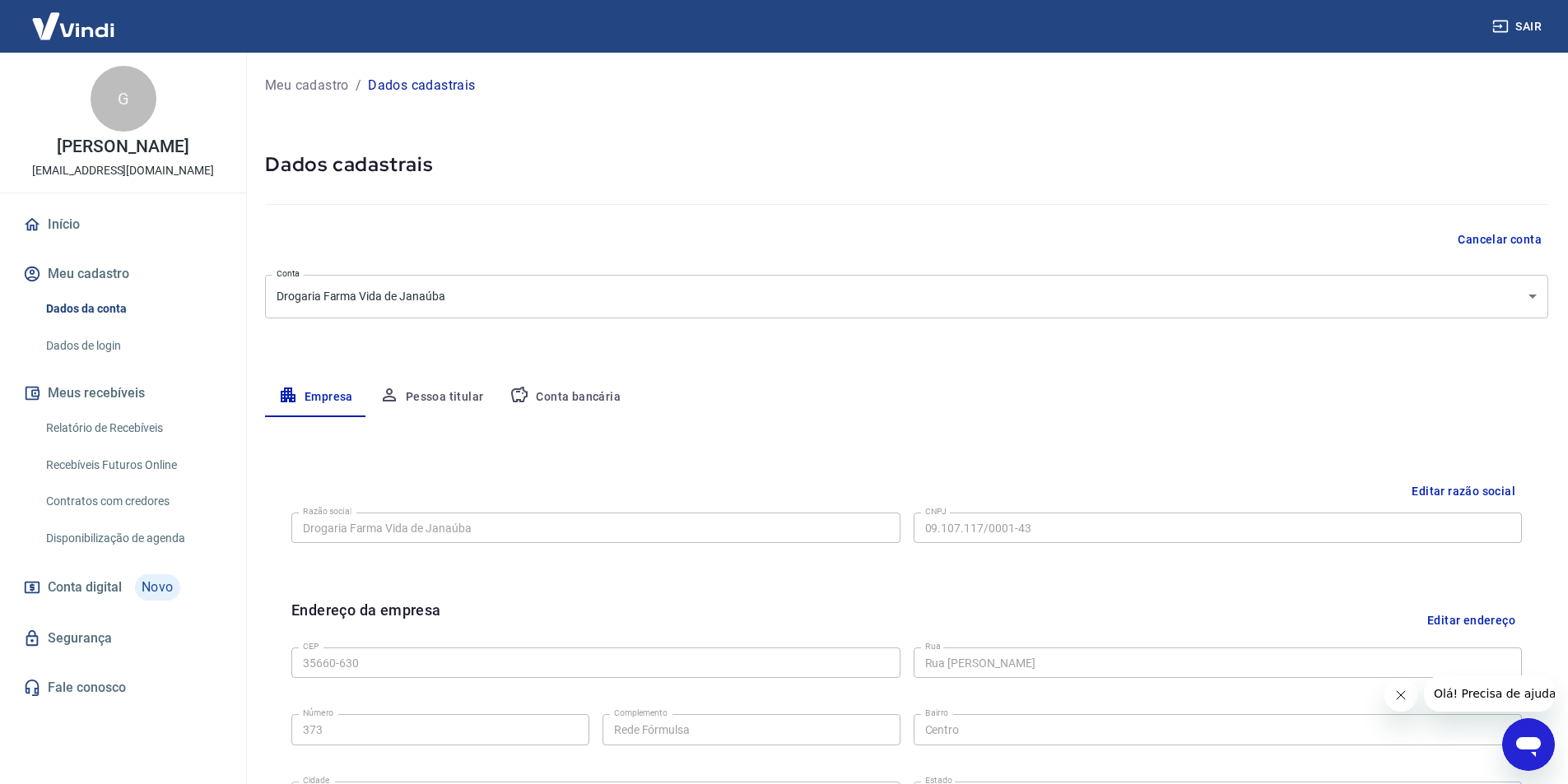
click at [86, 230] on link "Início" at bounding box center [123, 225] width 207 height 36
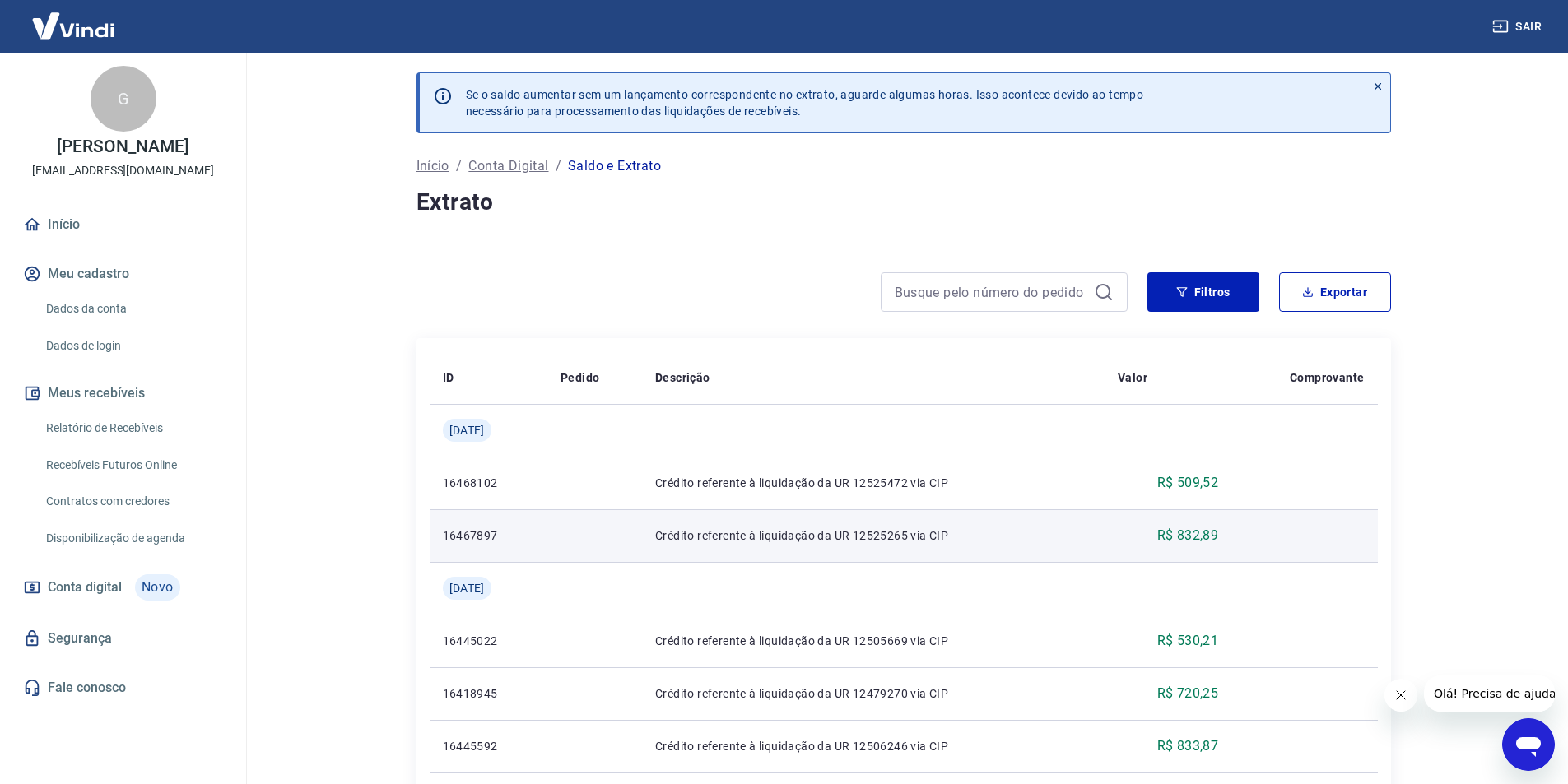
drag, startPoint x: 961, startPoint y: 533, endPoint x: 952, endPoint y: 532, distance: 9.1
click at [960, 533] on p "Crédito referente à liquidação da UR 12525265 via CIP" at bounding box center [873, 535] width 436 height 16
click at [949, 532] on p "Crédito referente à liquidação da UR 12525265 via CIP" at bounding box center [873, 535] width 436 height 16
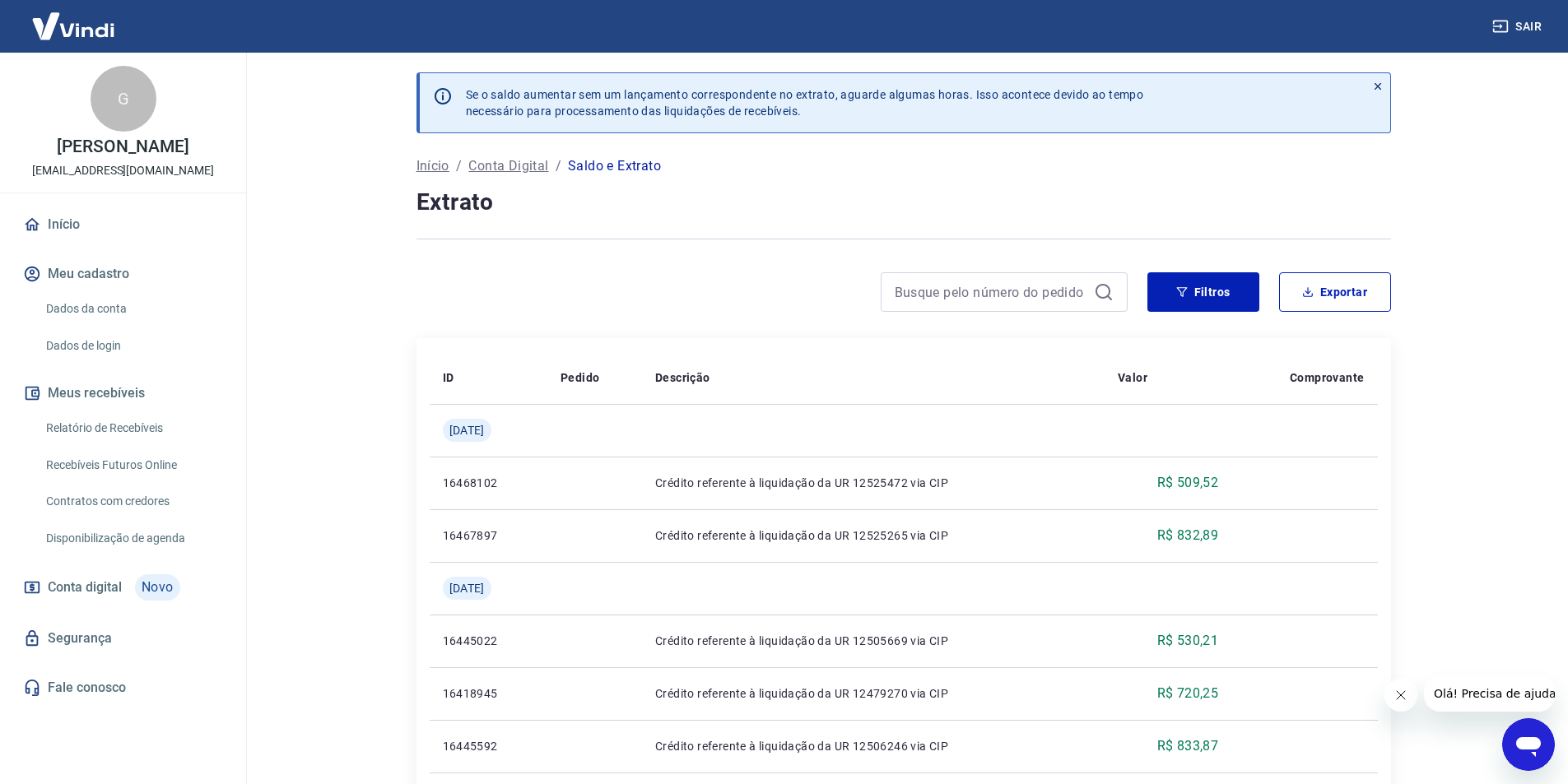
drag, startPoint x: 731, startPoint y: 519, endPoint x: 351, endPoint y: 558, distance: 382.0
click at [699, 523] on td "Crédito referente à liquidação da UR 12525265 via CIP" at bounding box center [873, 535] width 463 height 53
click at [325, 559] on main "Se o saldo aumentar sem um lançamento correspondente no extrato, aguarde alguma…" at bounding box center [903, 418] width 1329 height 731
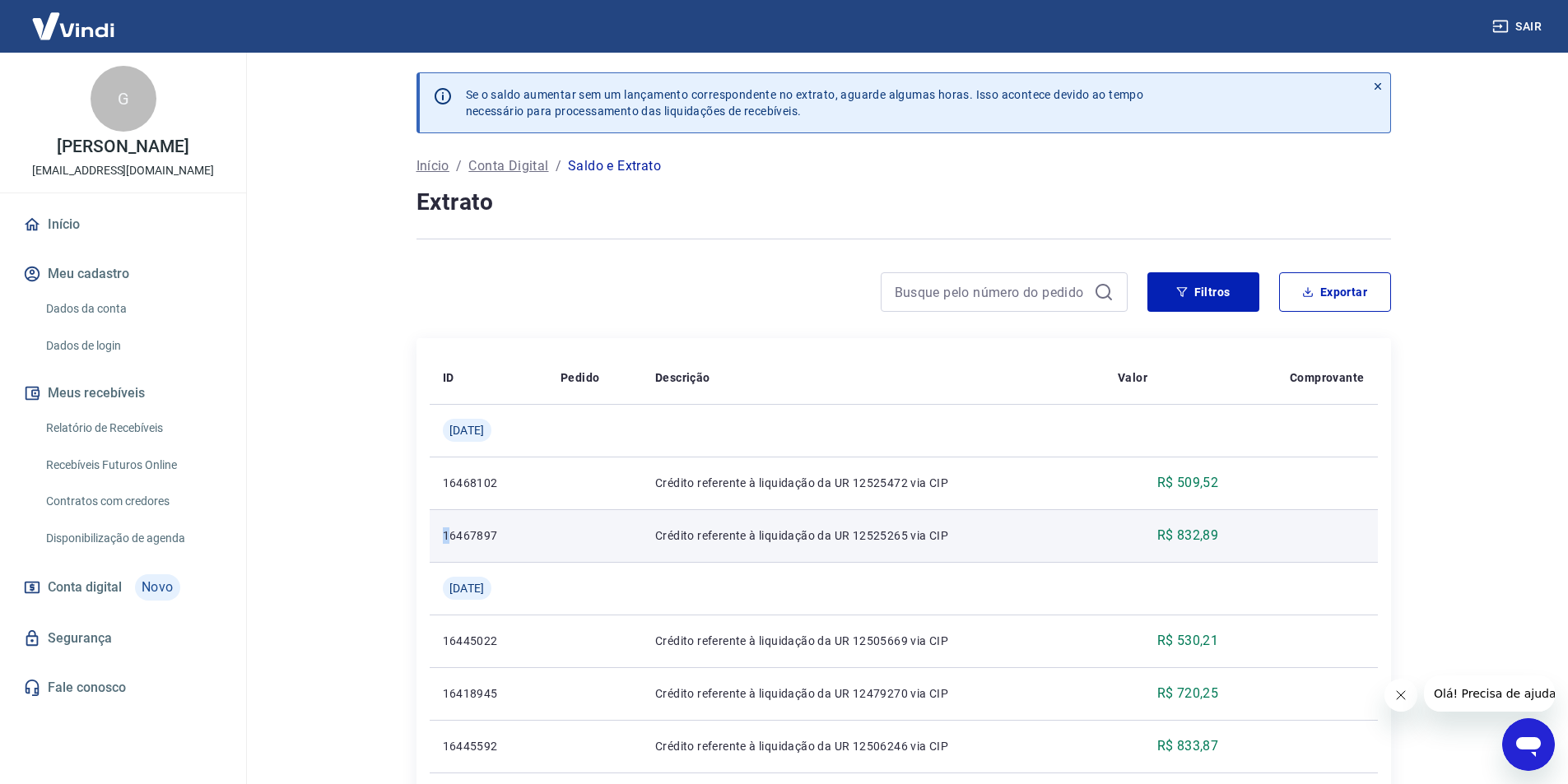
click at [454, 533] on p "16467897" at bounding box center [489, 535] width 92 height 16
click at [575, 525] on td at bounding box center [594, 535] width 95 height 53
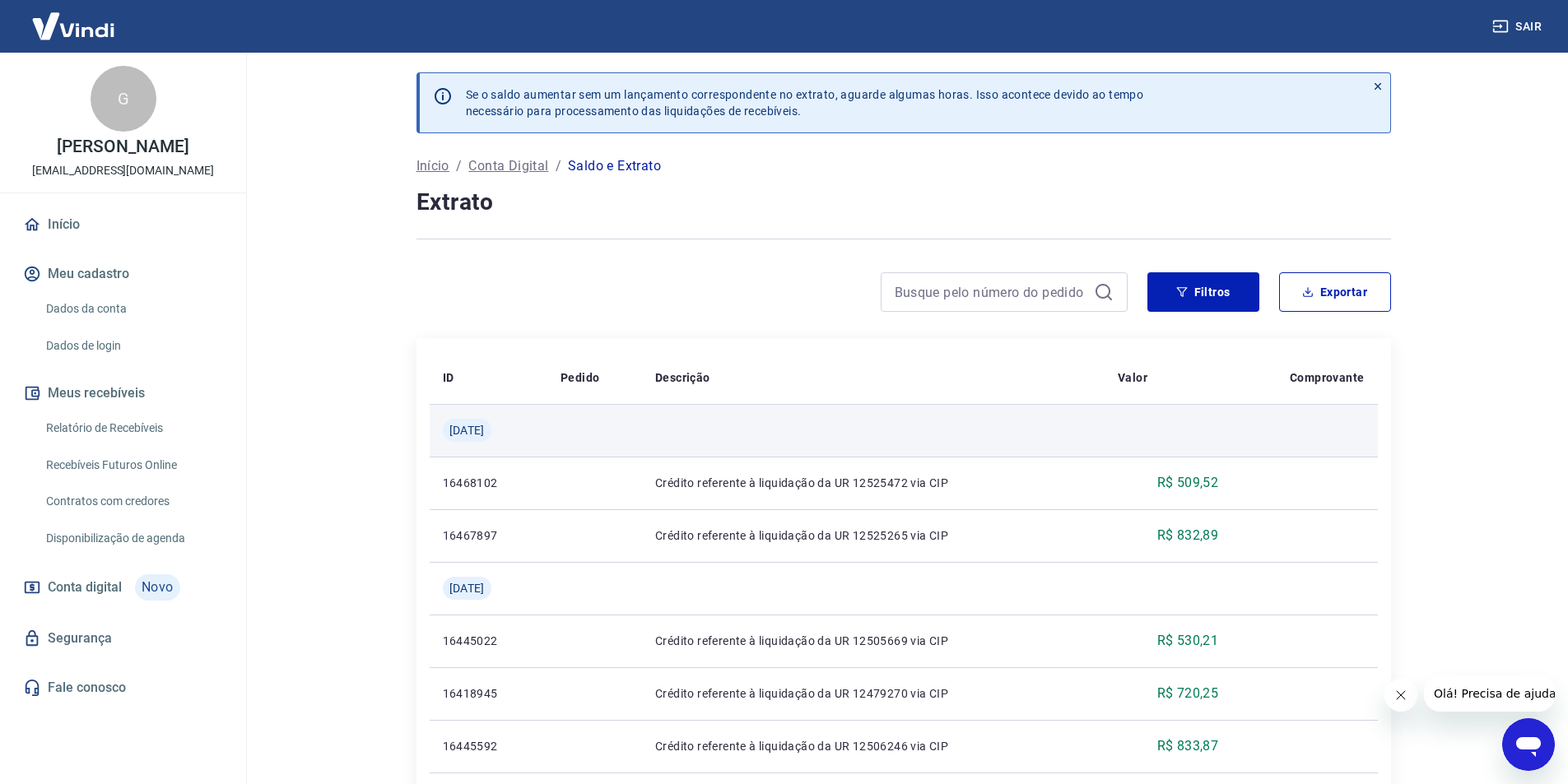
drag, startPoint x: 517, startPoint y: 428, endPoint x: 445, endPoint y: 447, distance: 74.5
click at [447, 447] on td "[DATE]" at bounding box center [489, 430] width 119 height 53
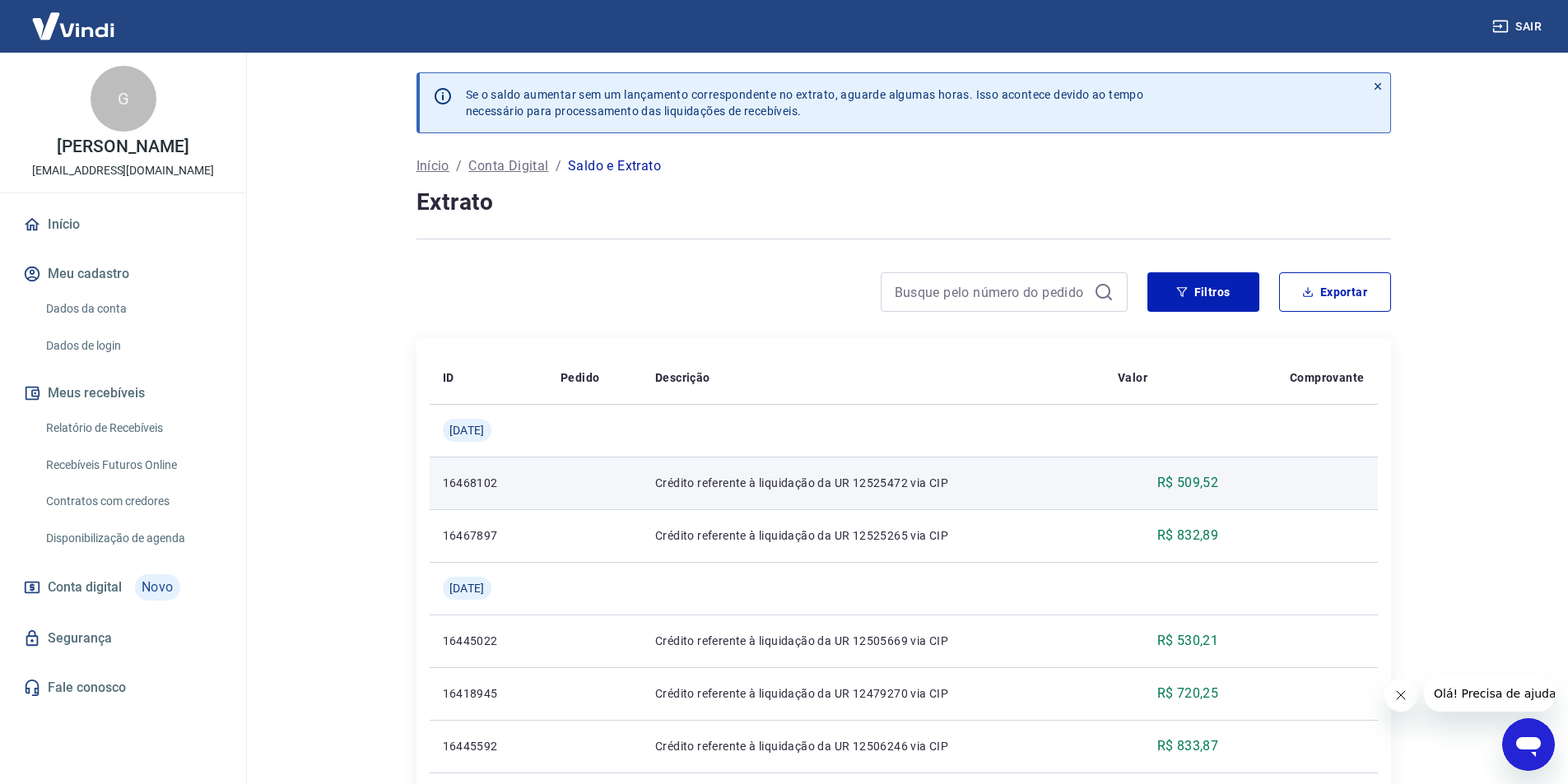
click at [516, 477] on p "16468102" at bounding box center [489, 482] width 92 height 16
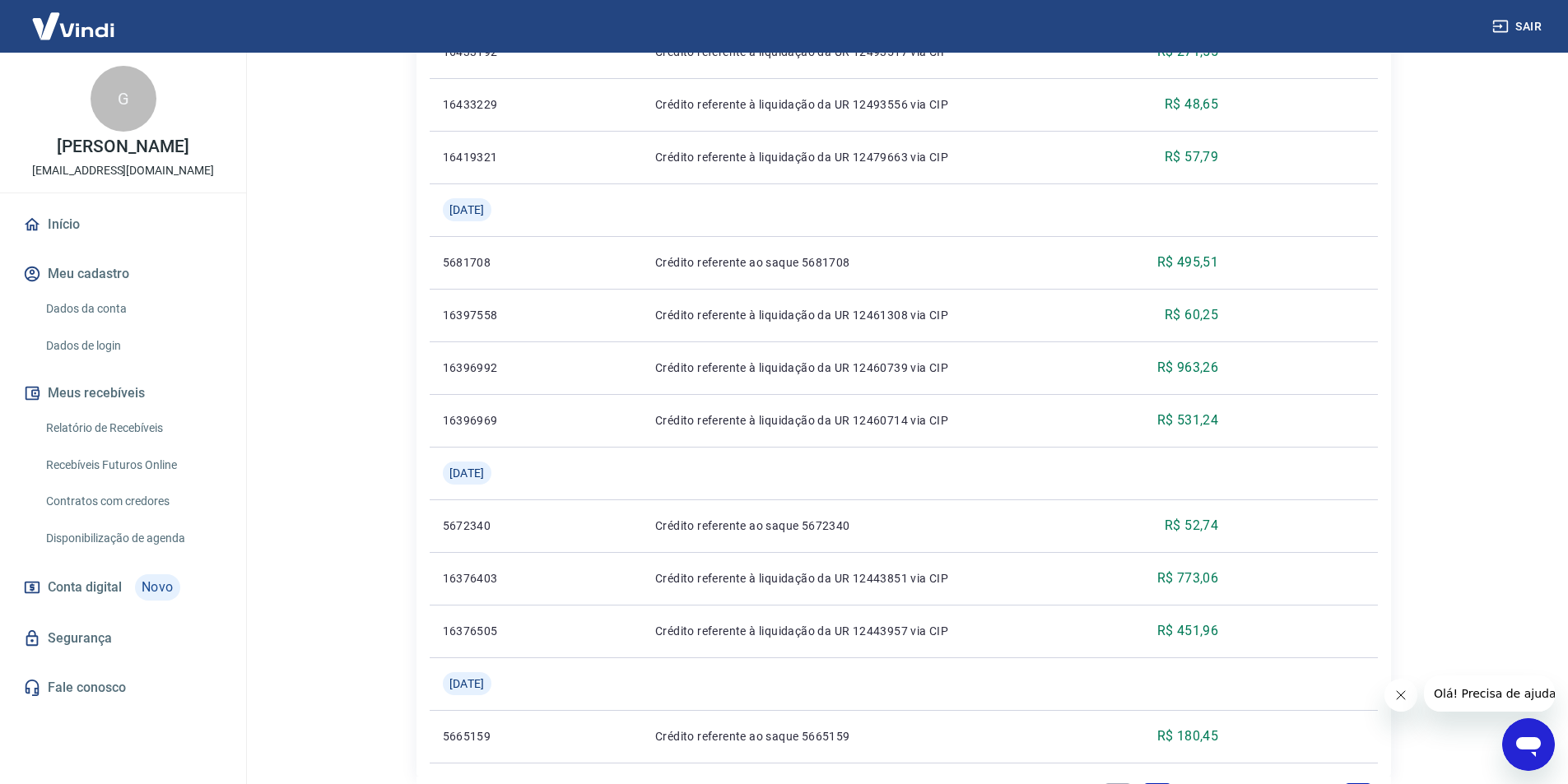
scroll to position [1094, 0]
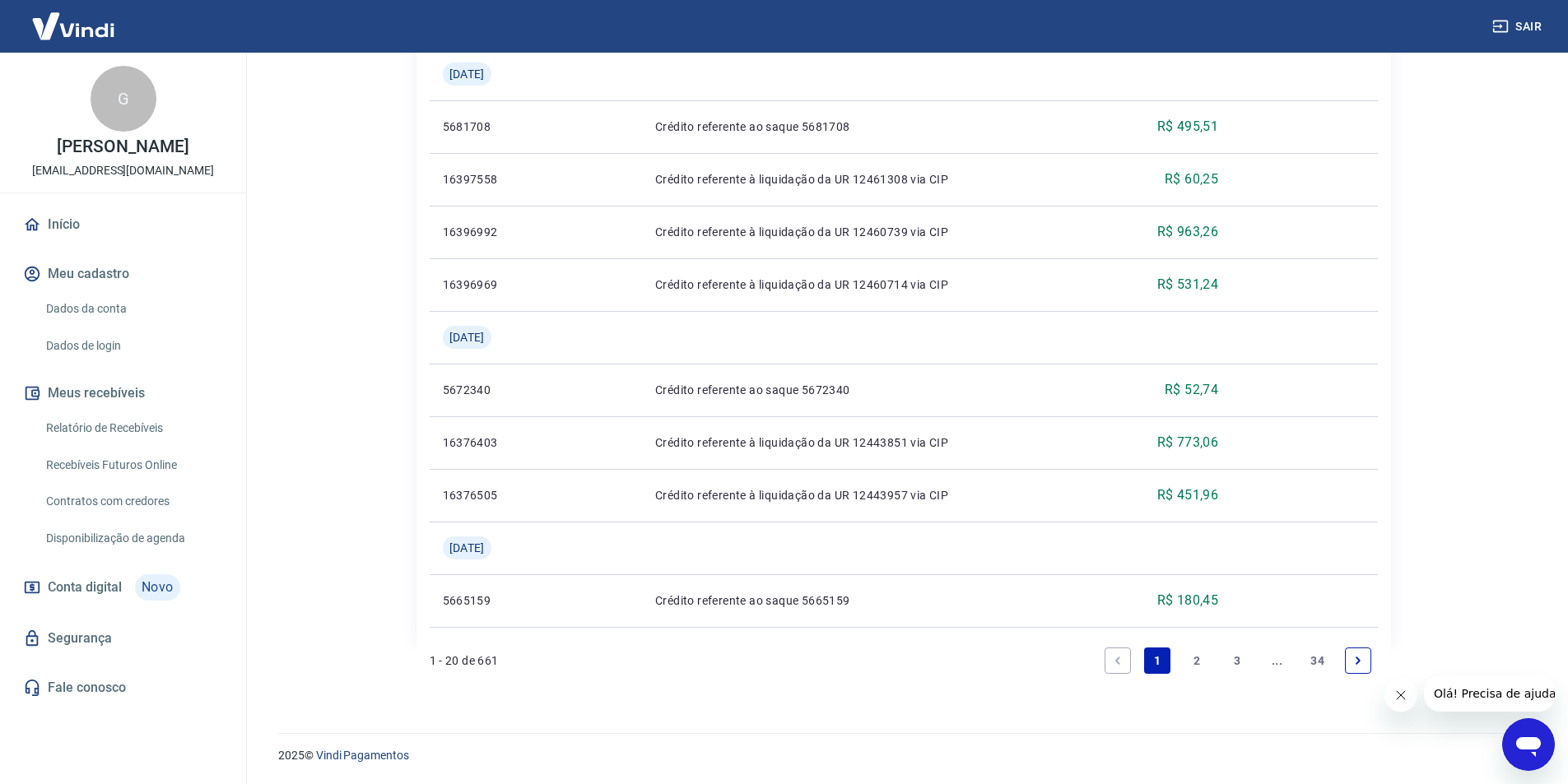
click at [1310, 661] on link "34" at bounding box center [1317, 661] width 27 height 26
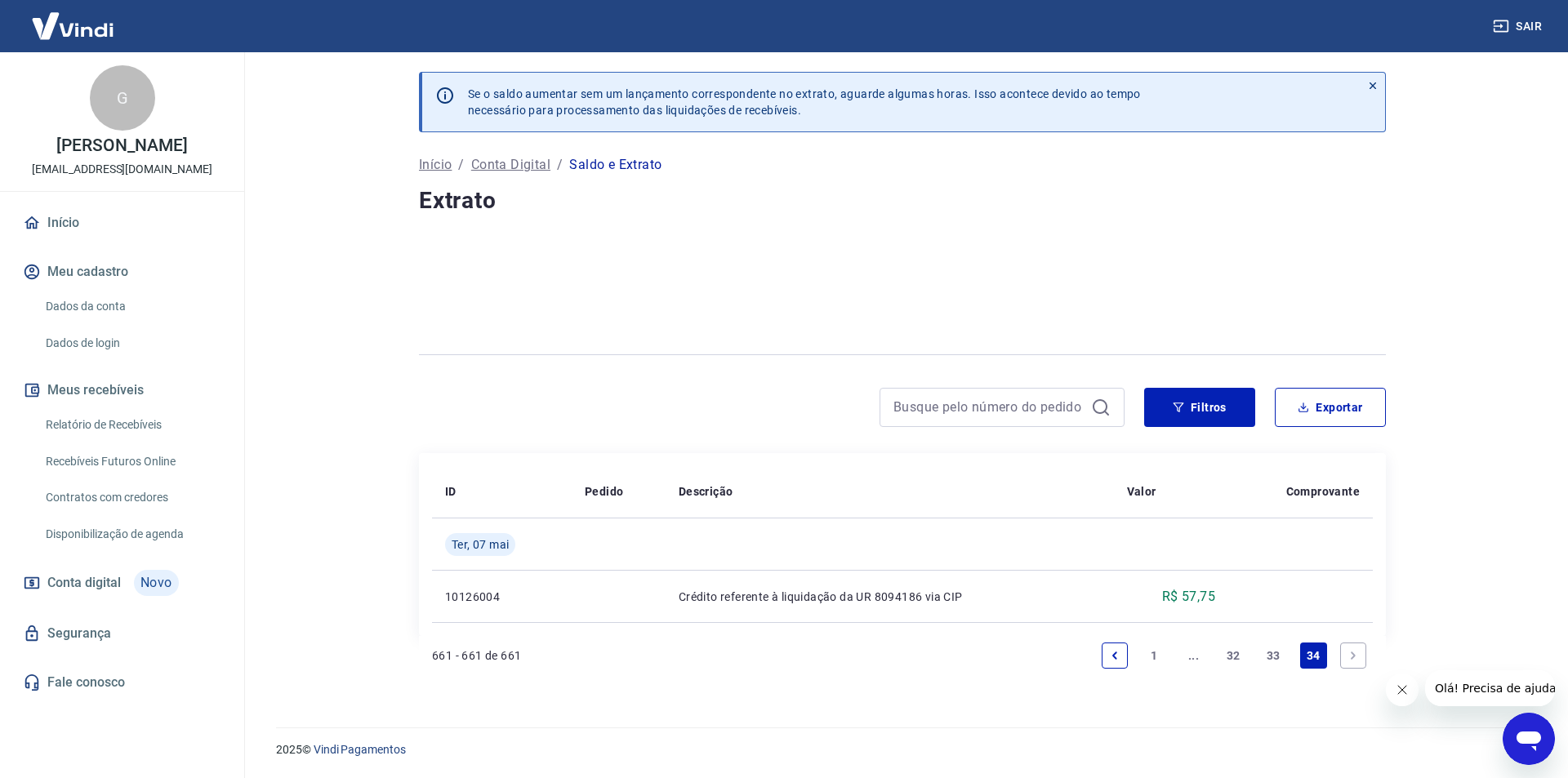
click at [1349, 662] on link "Next page" at bounding box center [1353, 656] width 26 height 26
click at [1318, 410] on button "Exportar" at bounding box center [1330, 408] width 111 height 40
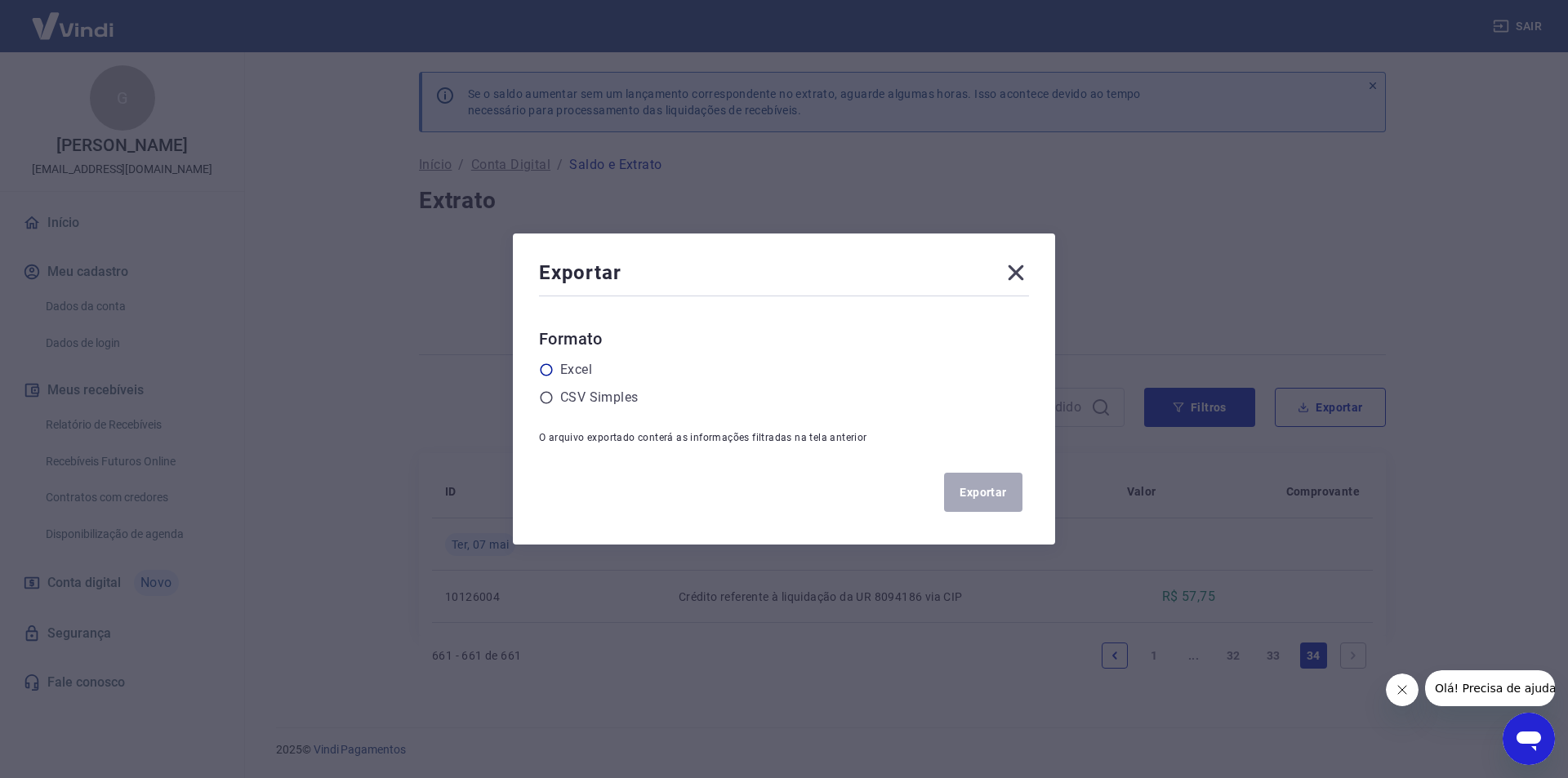
click at [554, 373] on div "Excel" at bounding box center [783, 369] width 490 height 20
click at [545, 364] on icon at bounding box center [546, 370] width 12 height 12
click at [0, 0] on input "radio" at bounding box center [0, 0] width 0 height 0
click at [548, 394] on icon at bounding box center [546, 397] width 15 height 15
click at [0, 0] on input "radio" at bounding box center [0, 0] width 0 height 0
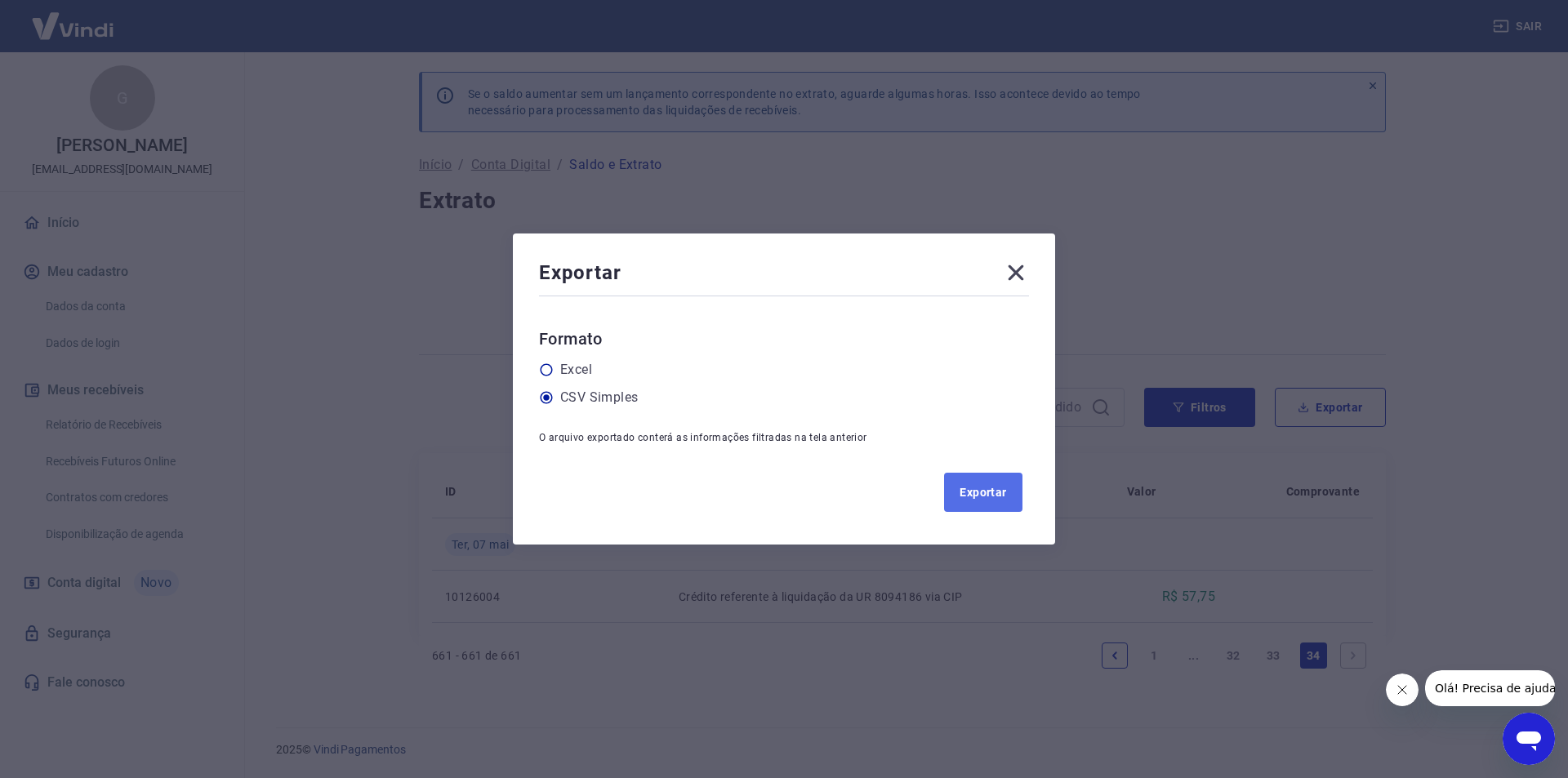
click at [955, 484] on button "Exportar" at bounding box center [983, 492] width 78 height 40
